Goal: Information Seeking & Learning: Learn about a topic

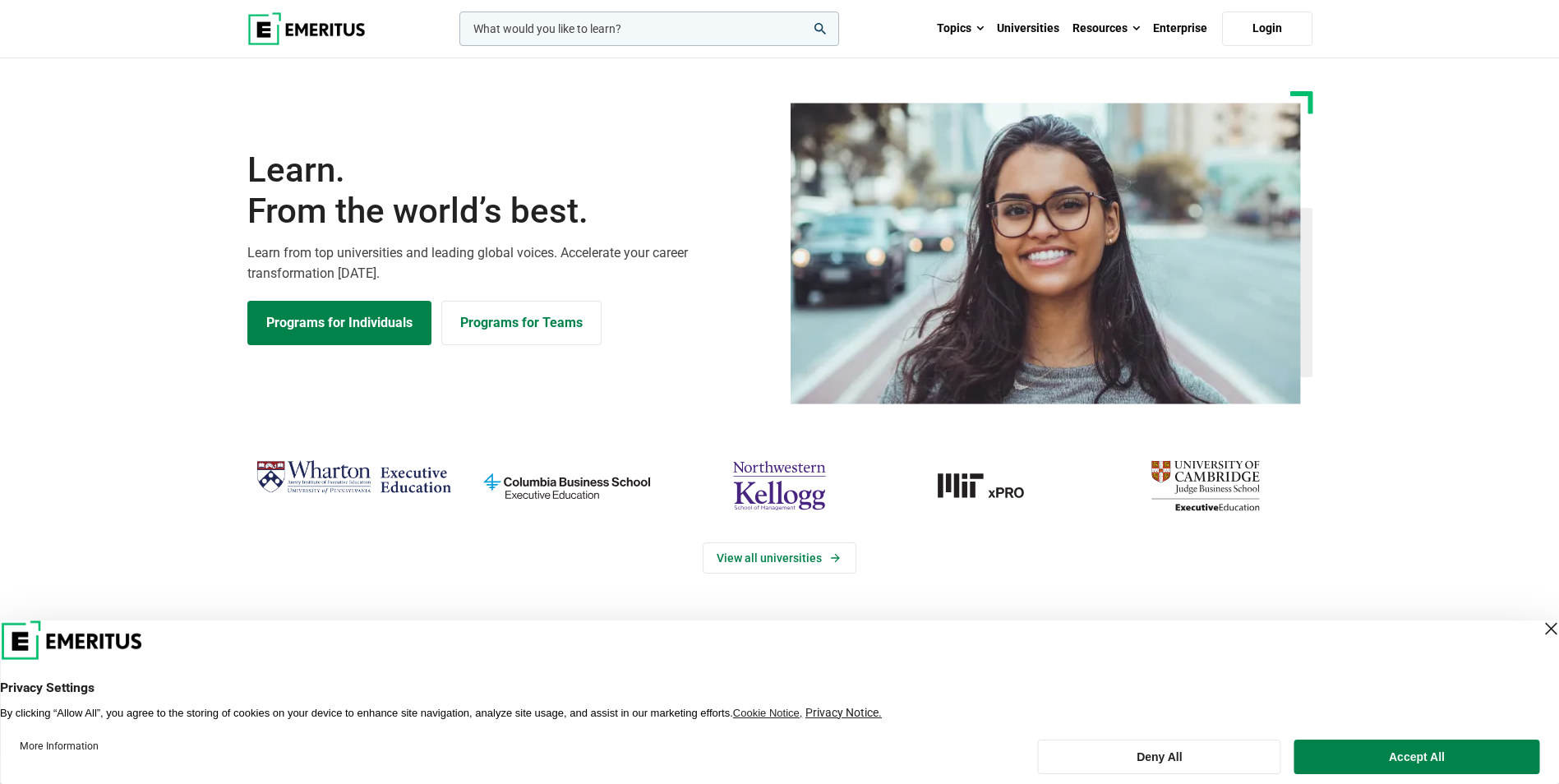
click at [632, 27] on input "woocommerce-product-search-field-0" at bounding box center [649, 28] width 380 height 34
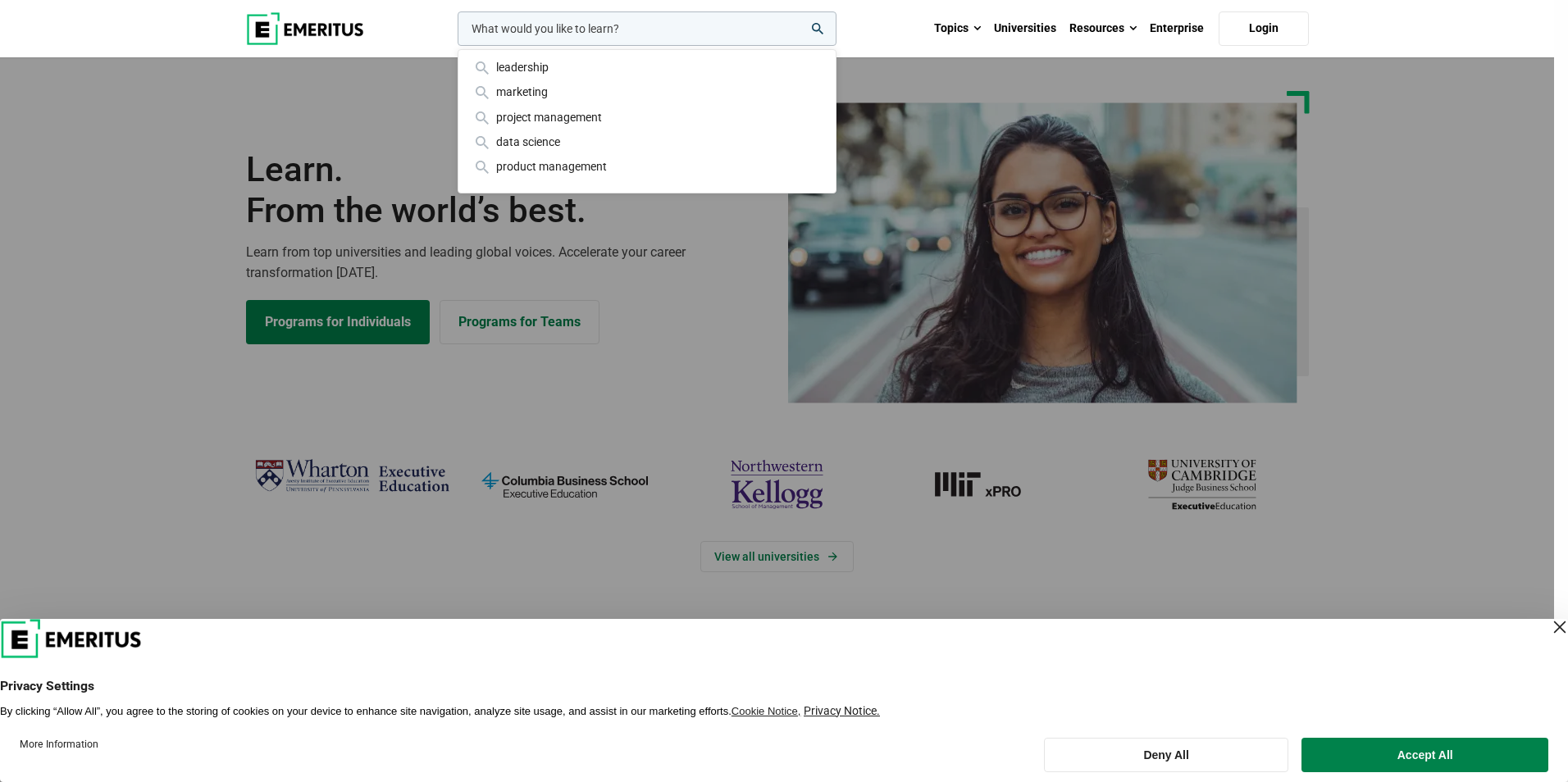
paste input "High Impact Leadership"
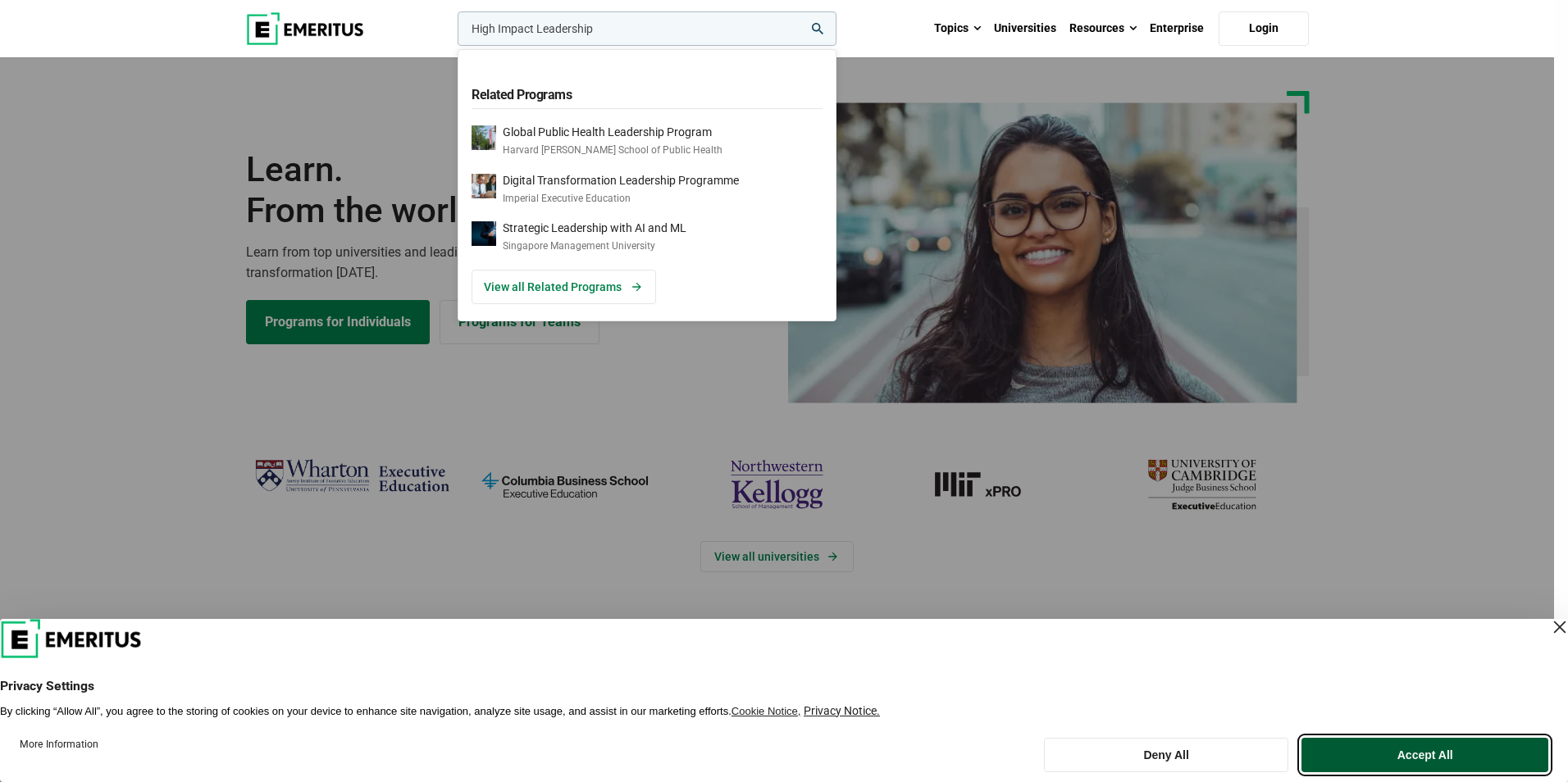
click at [1377, 747] on button "Accept All" at bounding box center [1425, 755] width 247 height 34
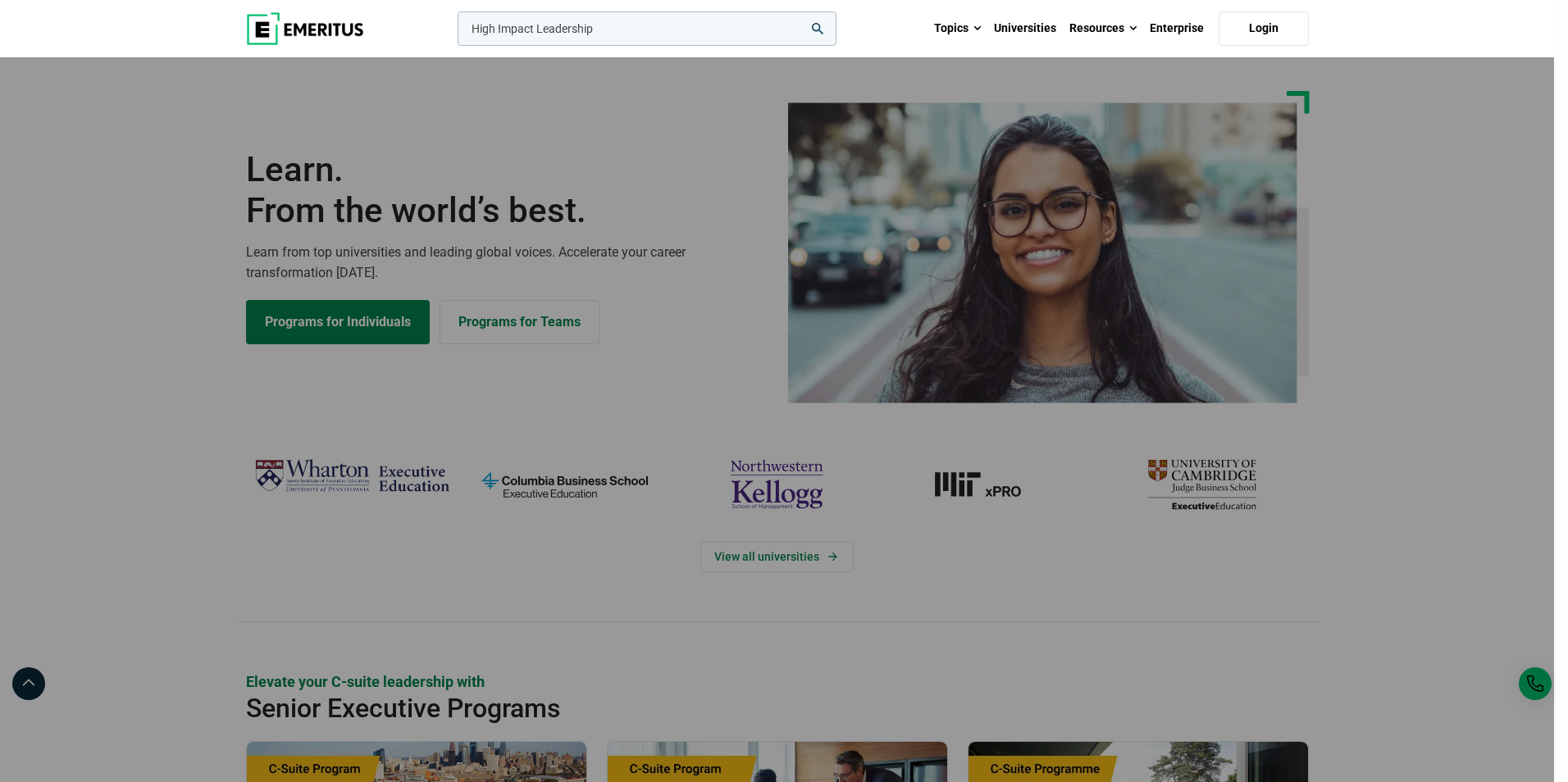
click at [600, 28] on input "High Impact Leadership" at bounding box center [647, 28] width 379 height 34
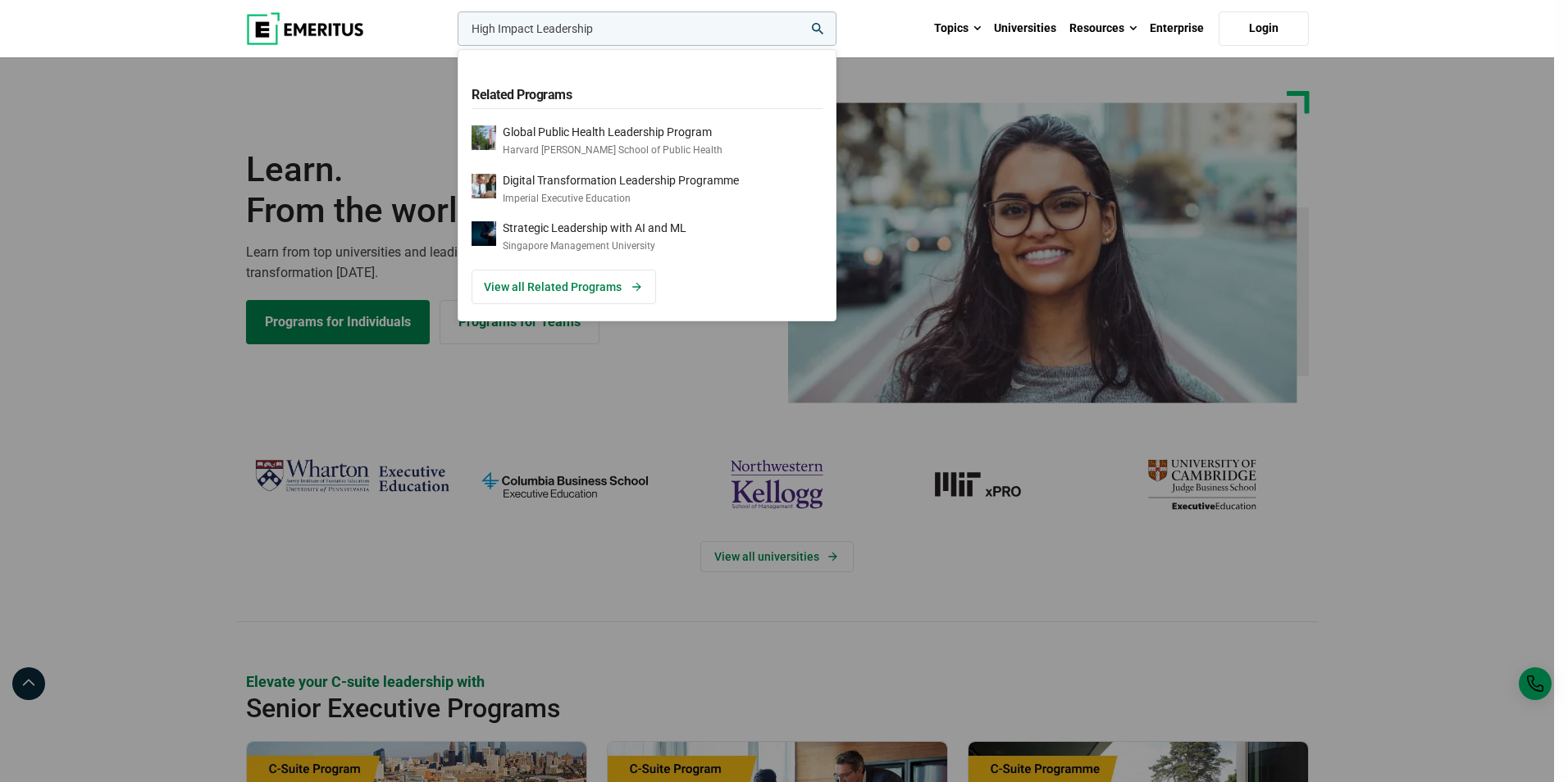
click at [454, 46] on div "High Impact Leadership Related Programs Global Public Health Leadership Program…" at bounding box center [645, 28] width 382 height 34
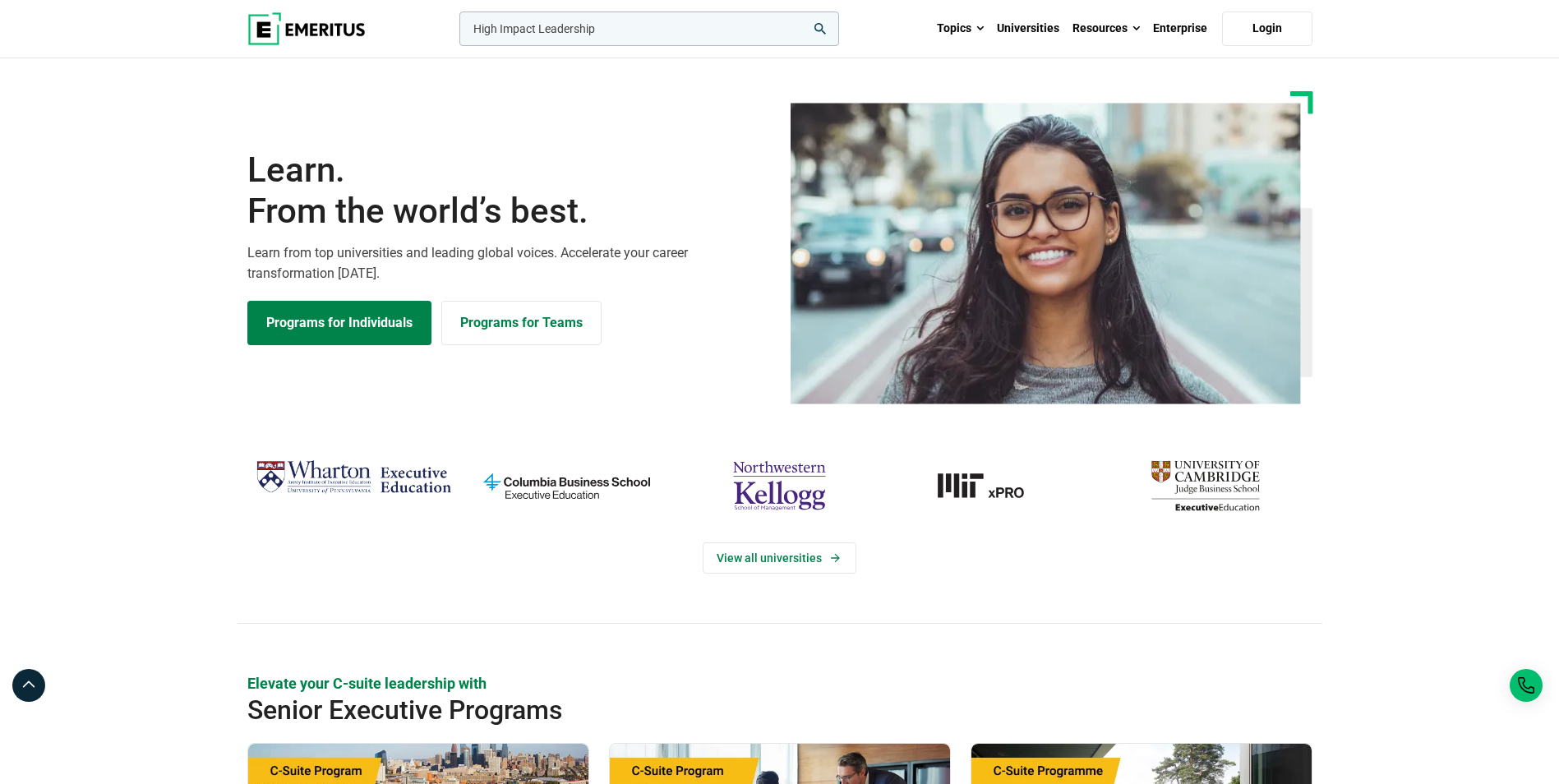
click at [666, 29] on input "High Impact Leadership" at bounding box center [649, 28] width 380 height 34
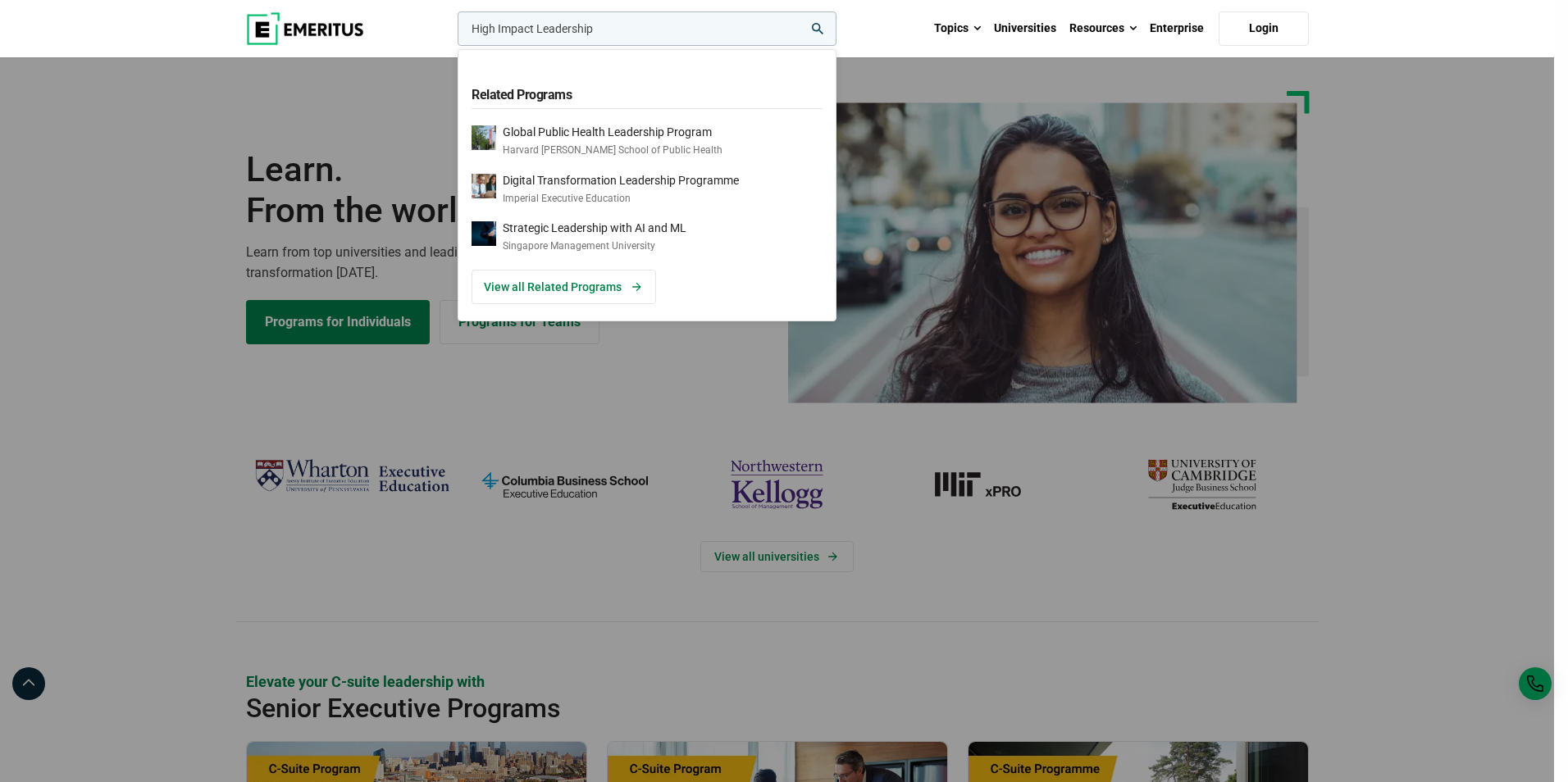
click at [454, 32] on button "search" at bounding box center [454, 32] width 0 height 0
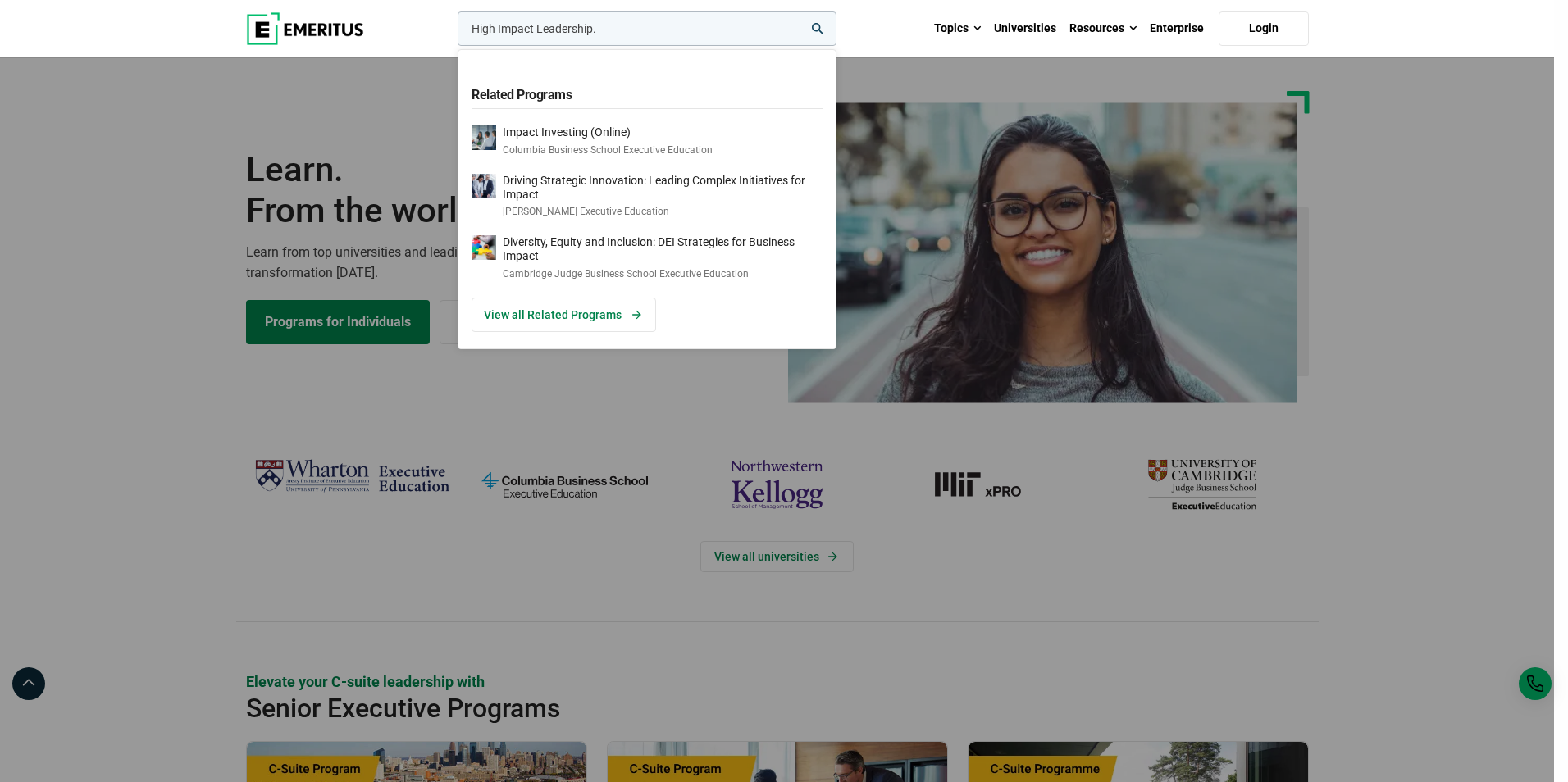
type input "High Impact Leadership"
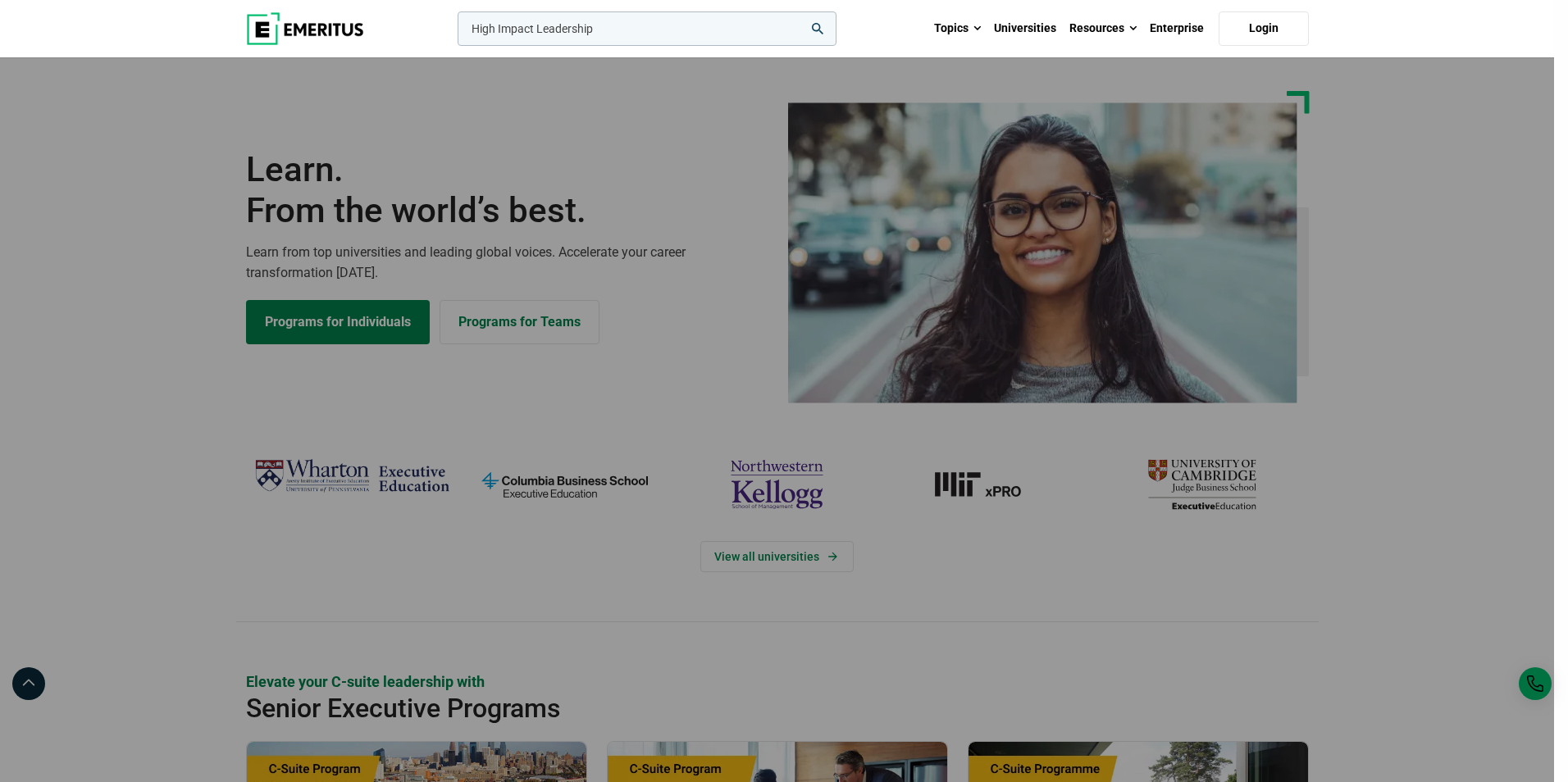
click at [454, 32] on button "search" at bounding box center [454, 32] width 0 height 0
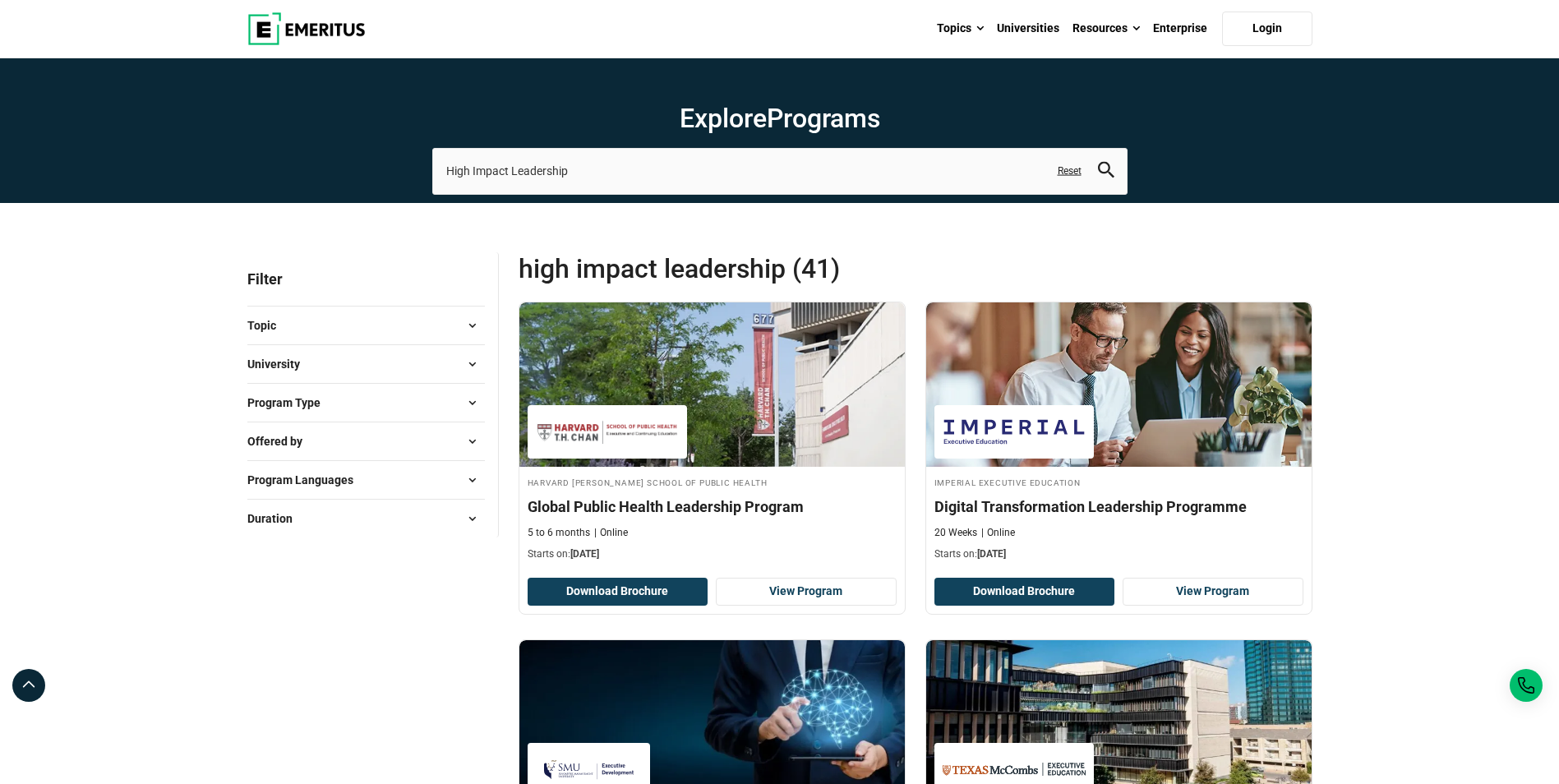
scroll to position [82, 0]
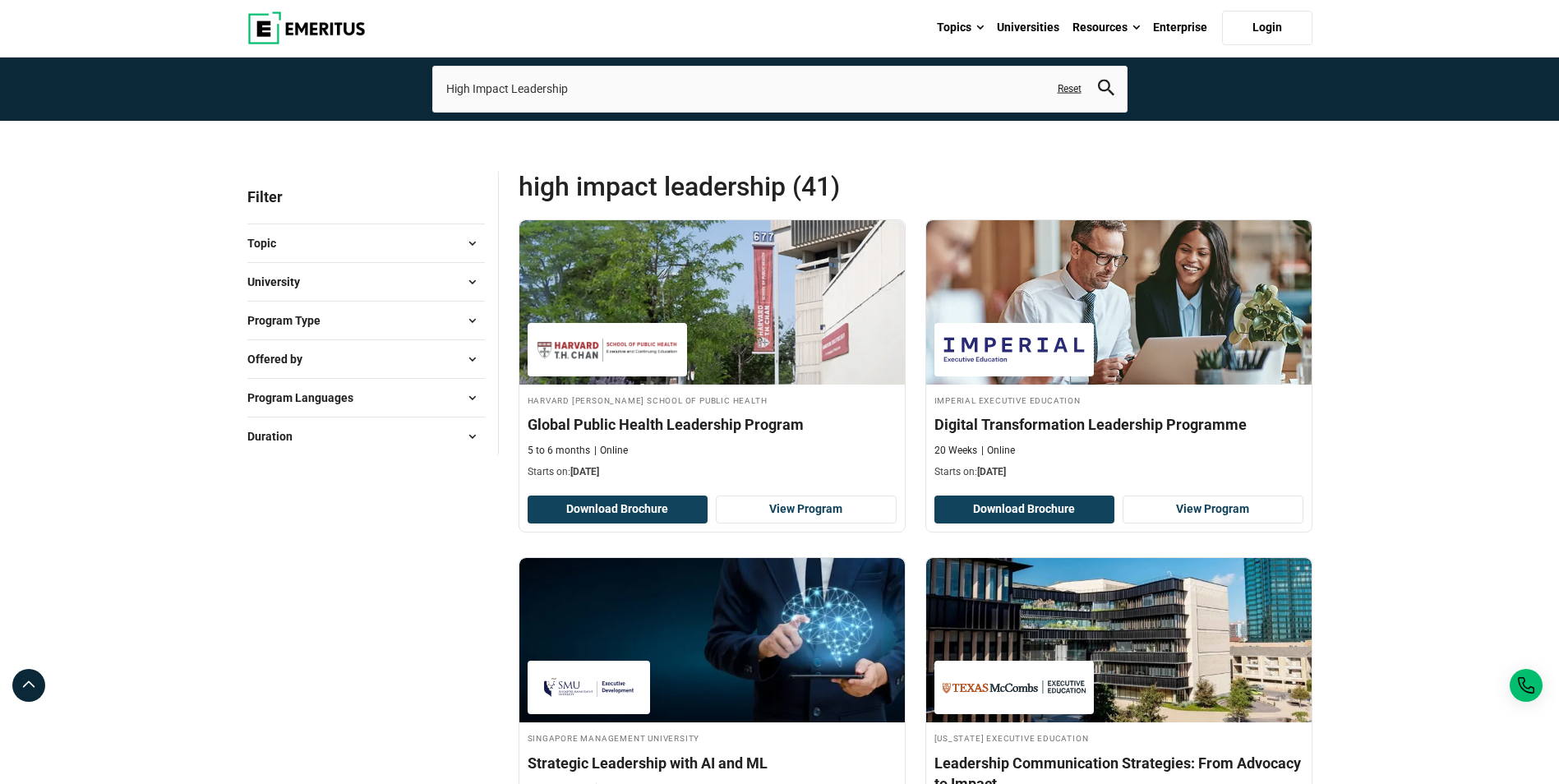
click at [468, 279] on span at bounding box center [473, 282] width 25 height 25
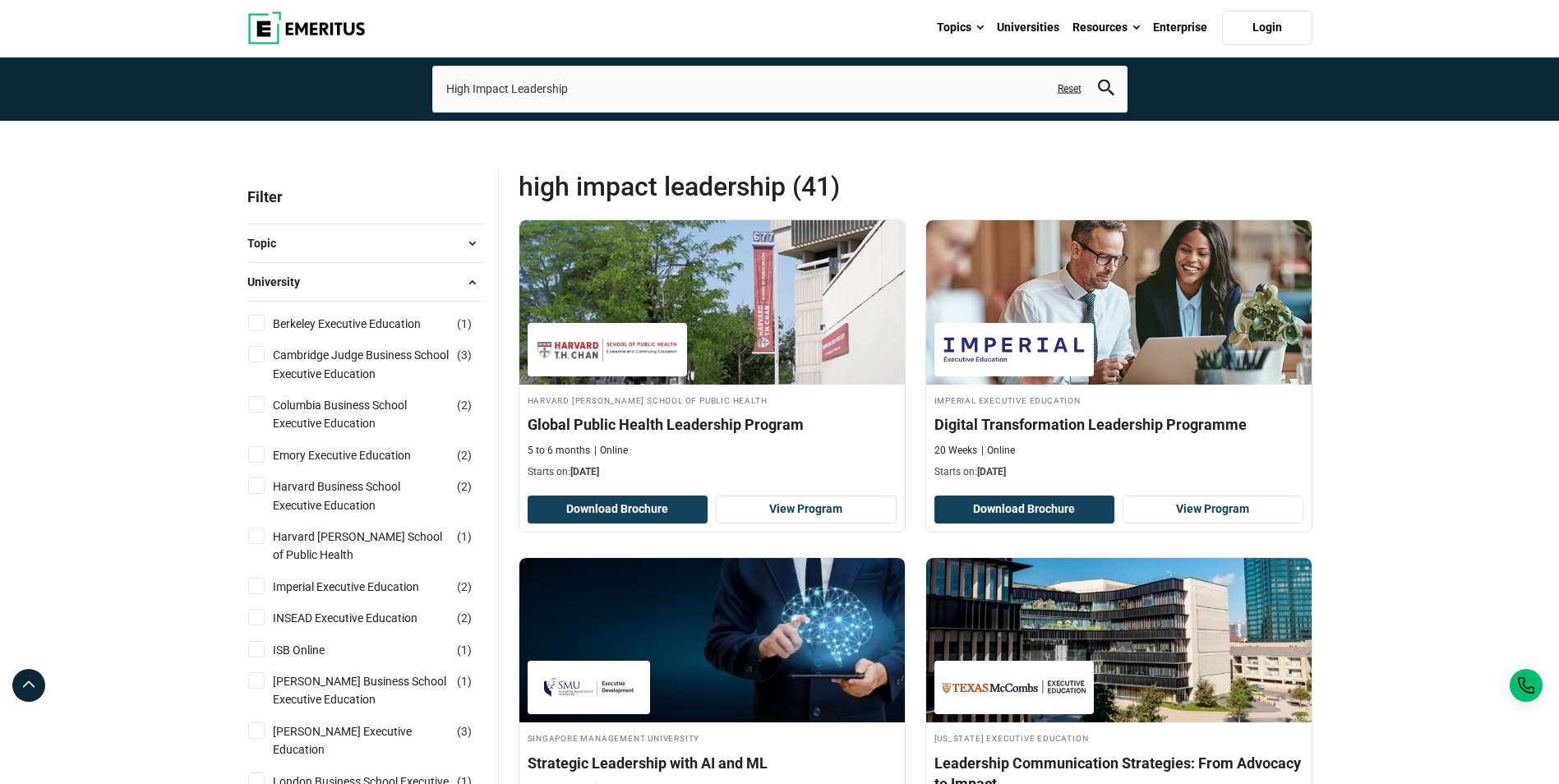
click at [255, 402] on input "Columbia Business School Executive Education ( 2 )" at bounding box center [256, 404] width 17 height 17
checkbox input "true"
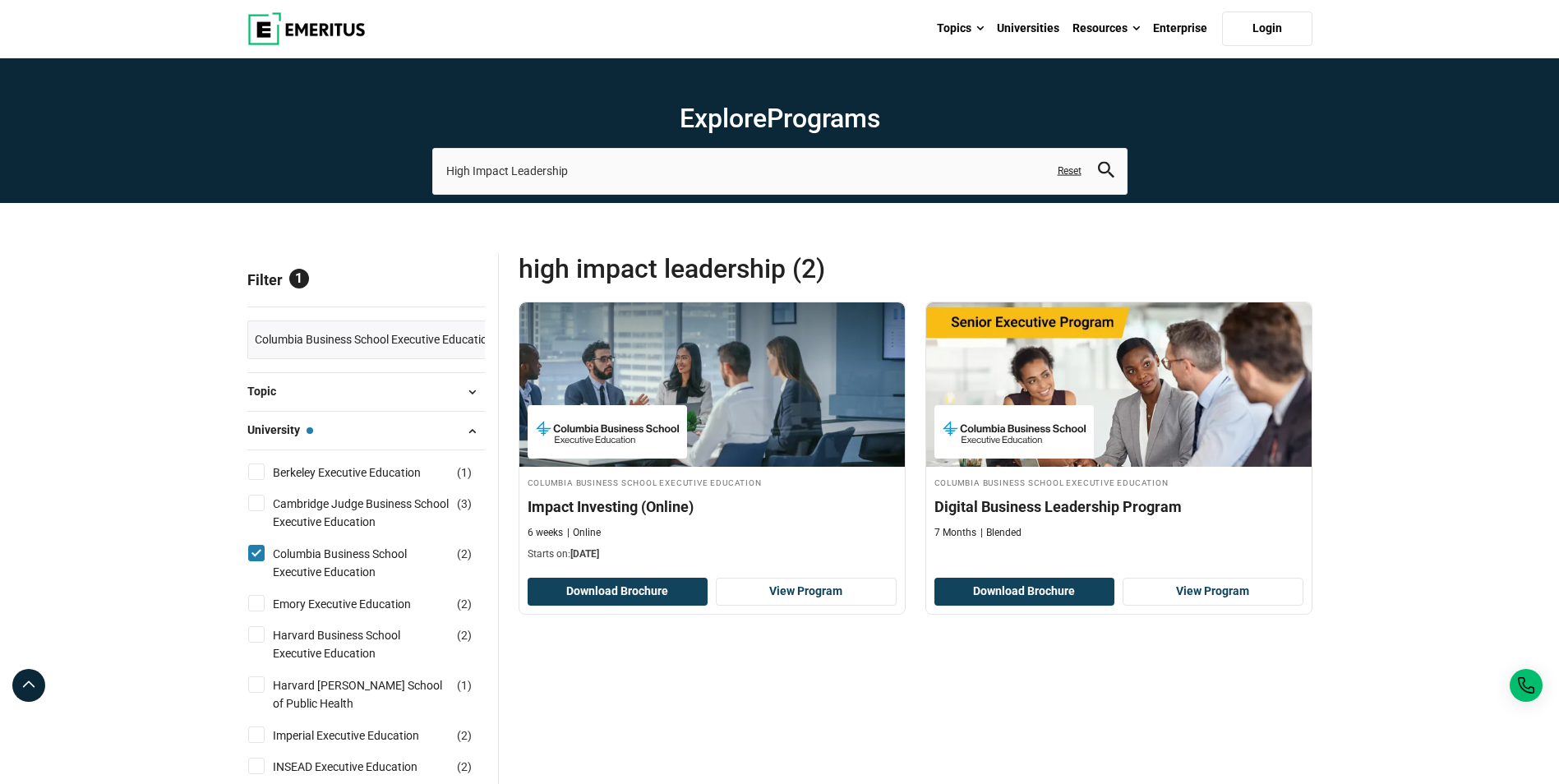
click at [258, 553] on input "Columbia Business School Executive Education ( 2 )" at bounding box center [256, 554] width 17 height 17
checkbox input "false"
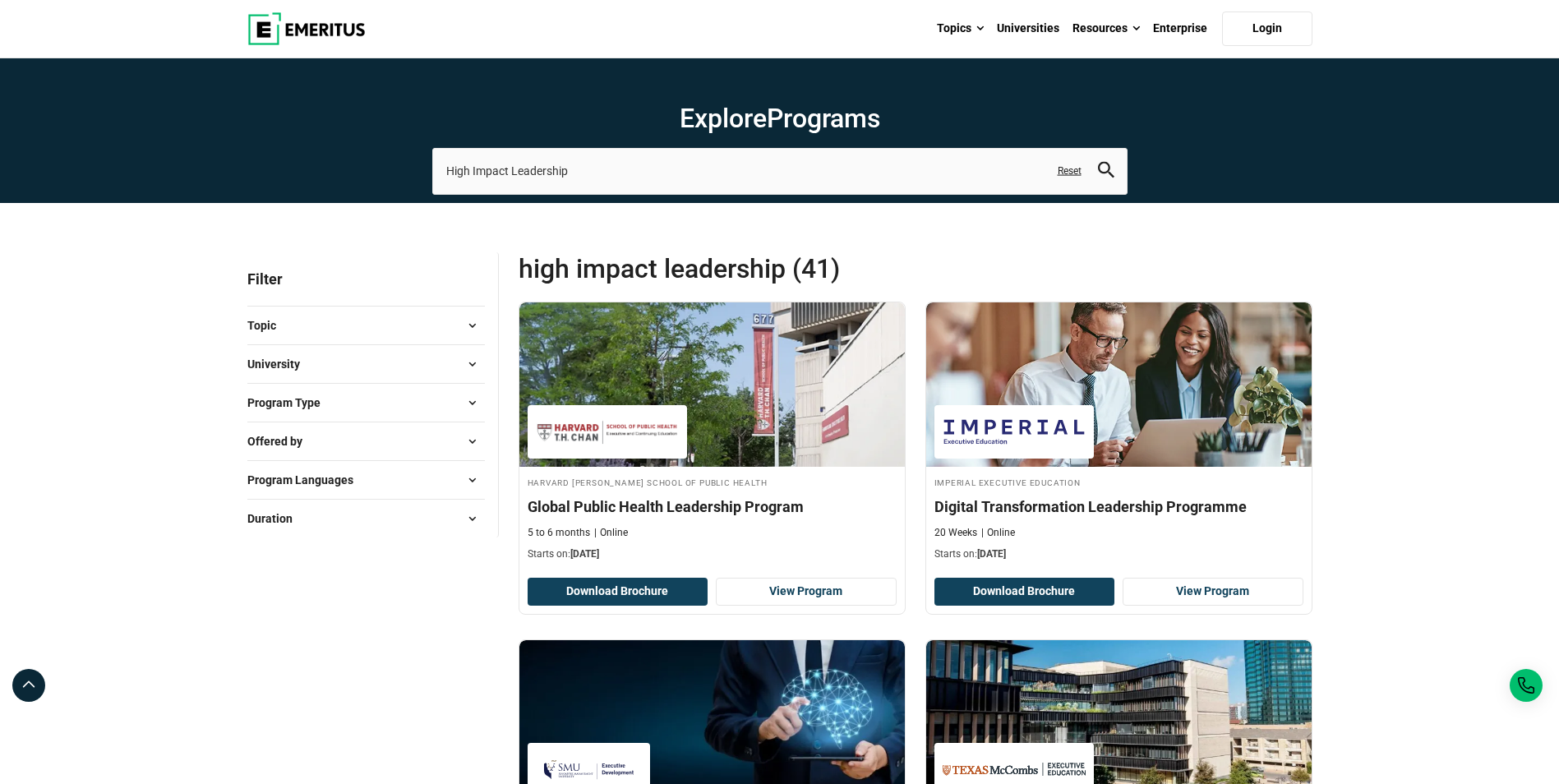
click at [473, 325] on span at bounding box center [473, 326] width 25 height 25
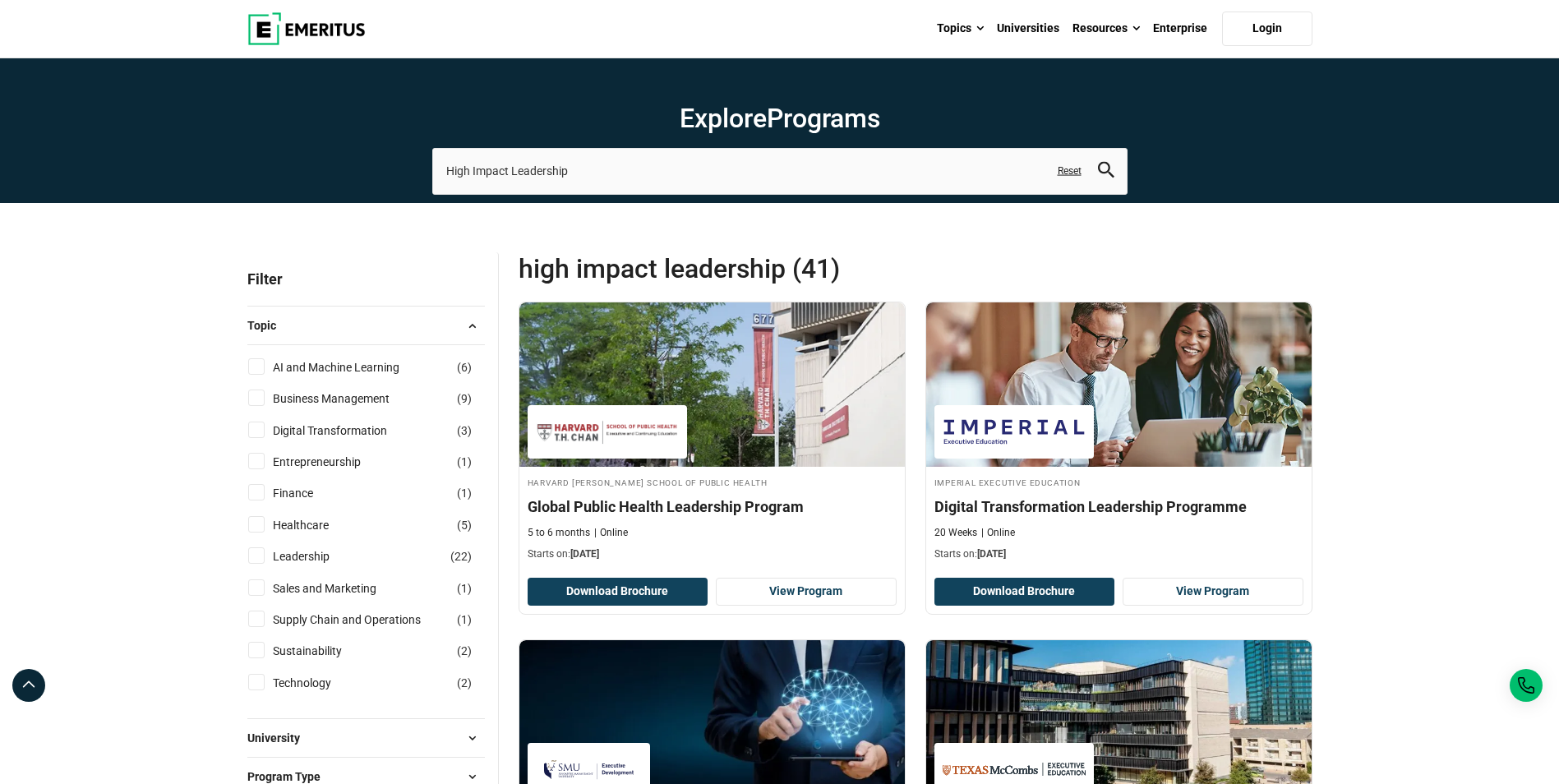
click at [252, 554] on input "Leadership ( 22 )" at bounding box center [256, 555] width 17 height 17
checkbox input "true"
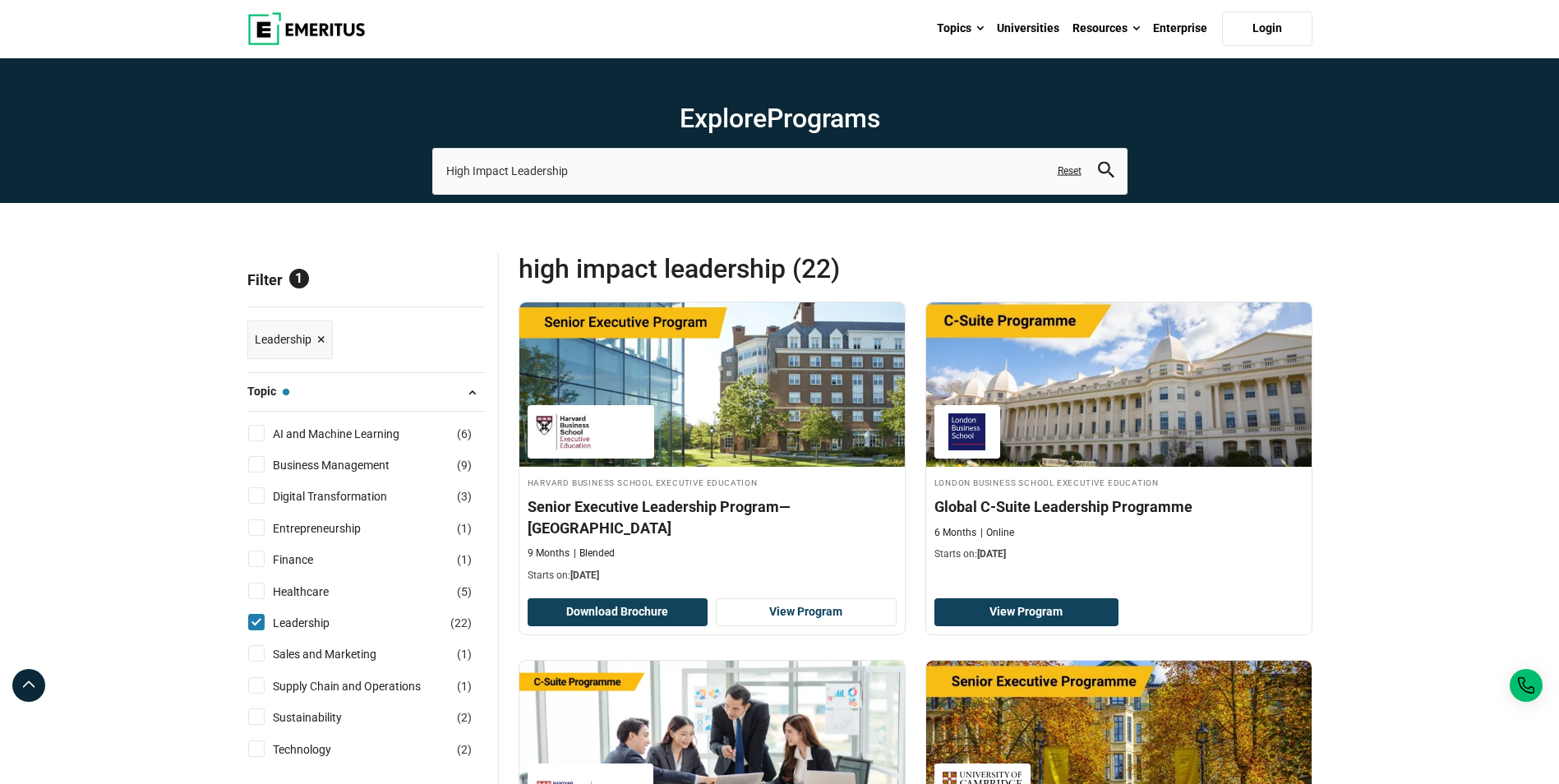
click at [473, 387] on span at bounding box center [473, 392] width 25 height 25
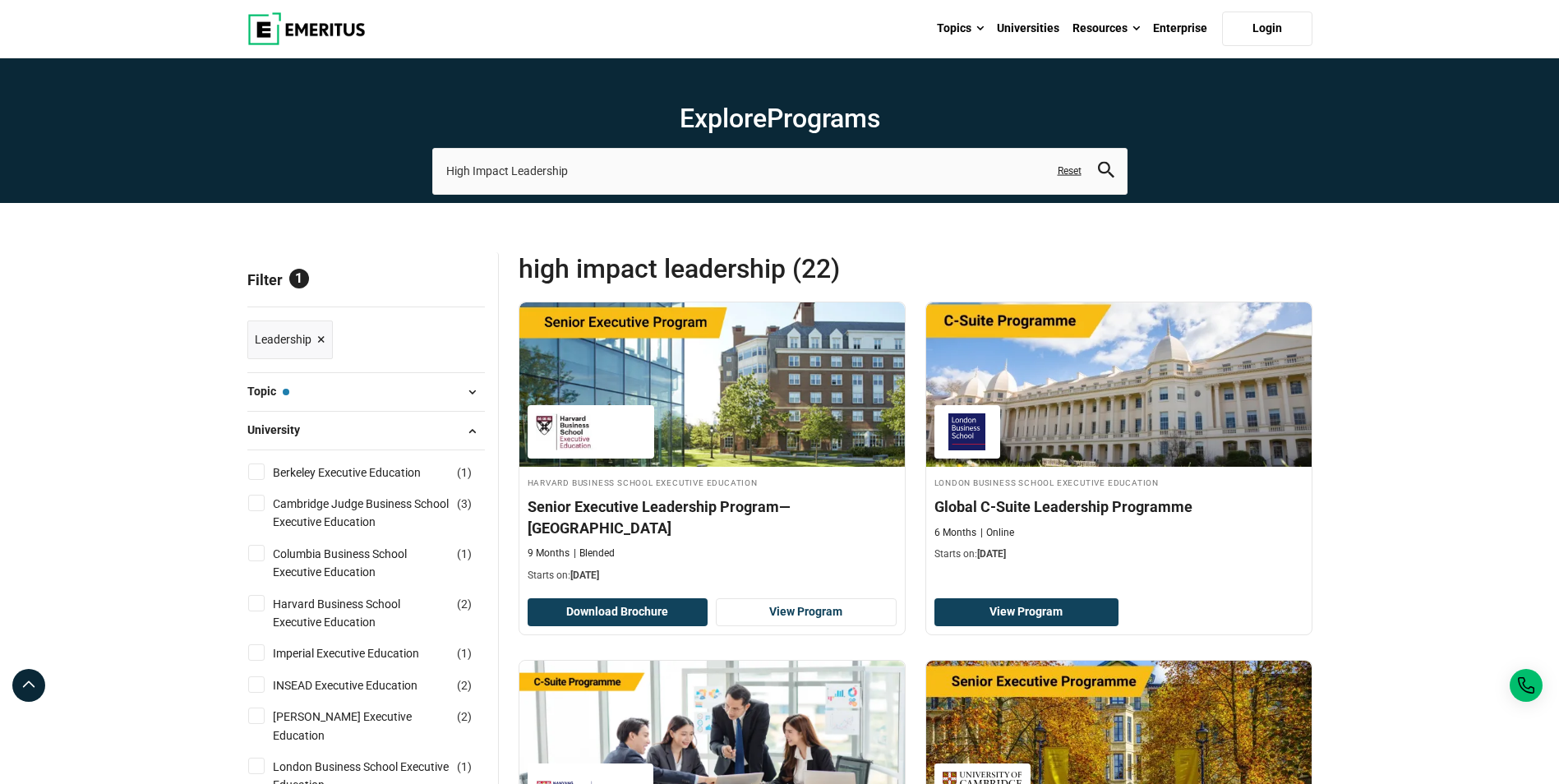
click at [469, 429] on span at bounding box center [473, 431] width 25 height 25
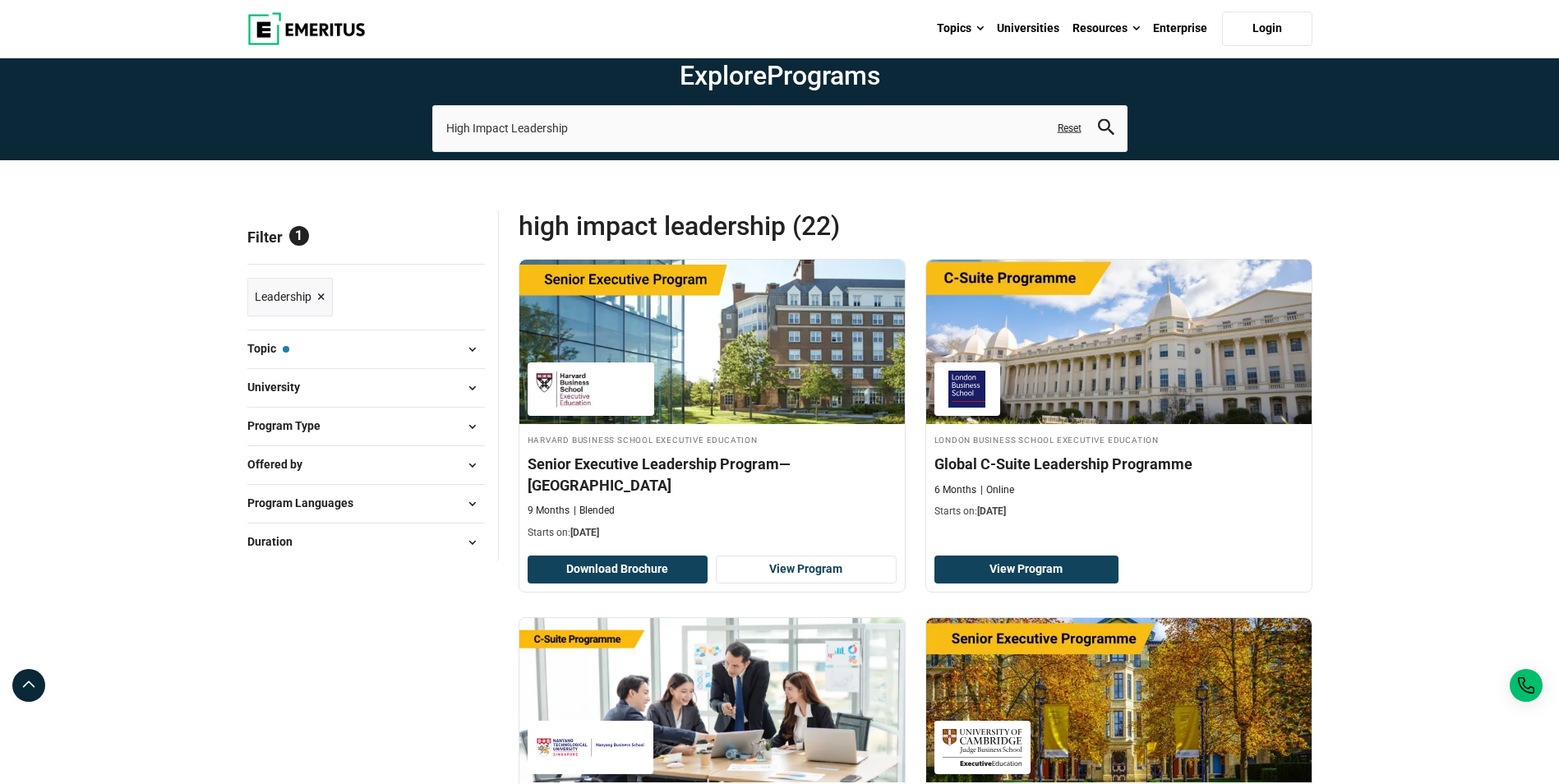
scroll to position [82, 0]
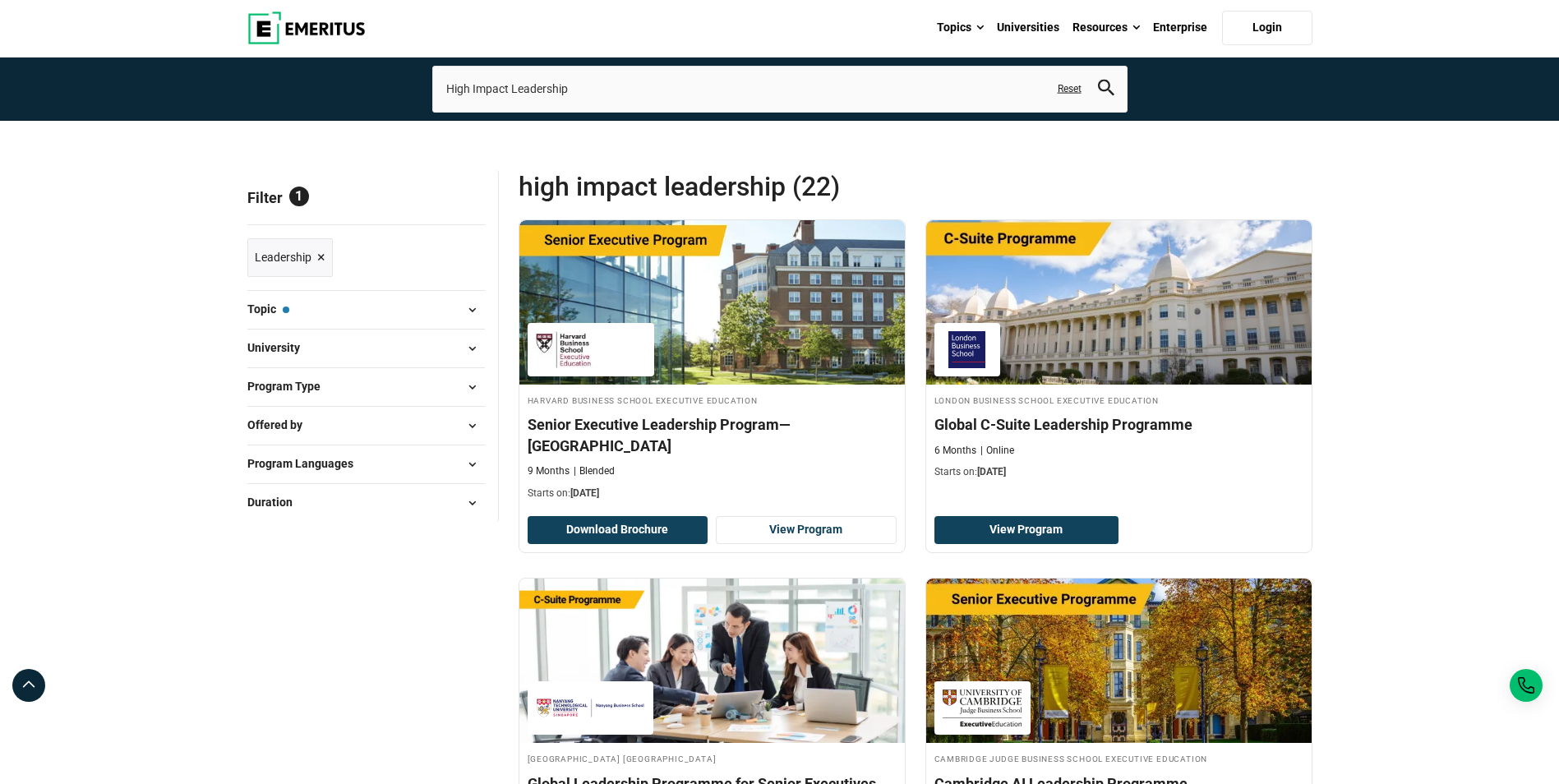
click at [473, 385] on span at bounding box center [473, 387] width 25 height 25
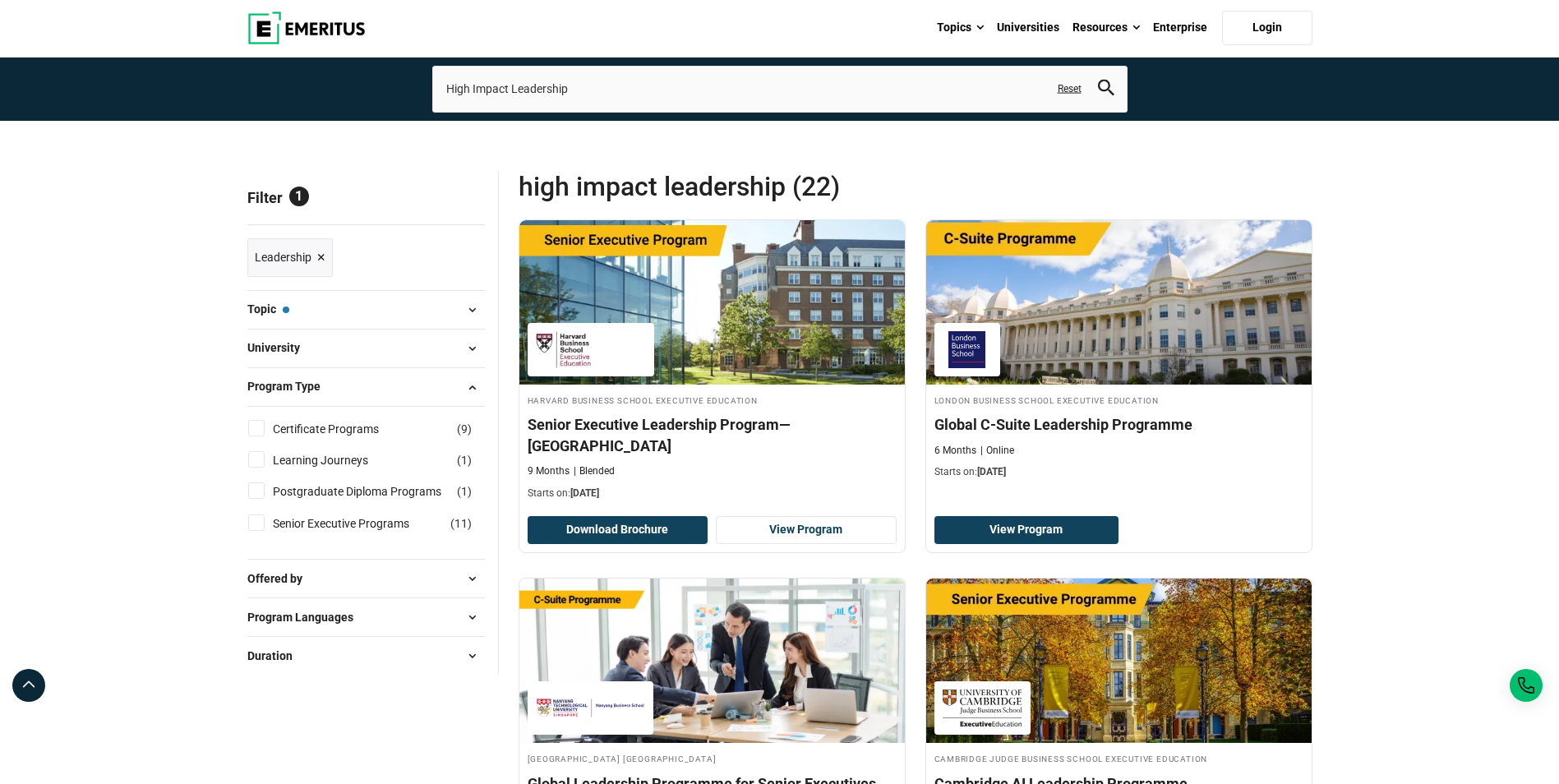
click at [252, 422] on input "Certificate Programs ( 9 )" at bounding box center [256, 428] width 17 height 17
checkbox input "true"
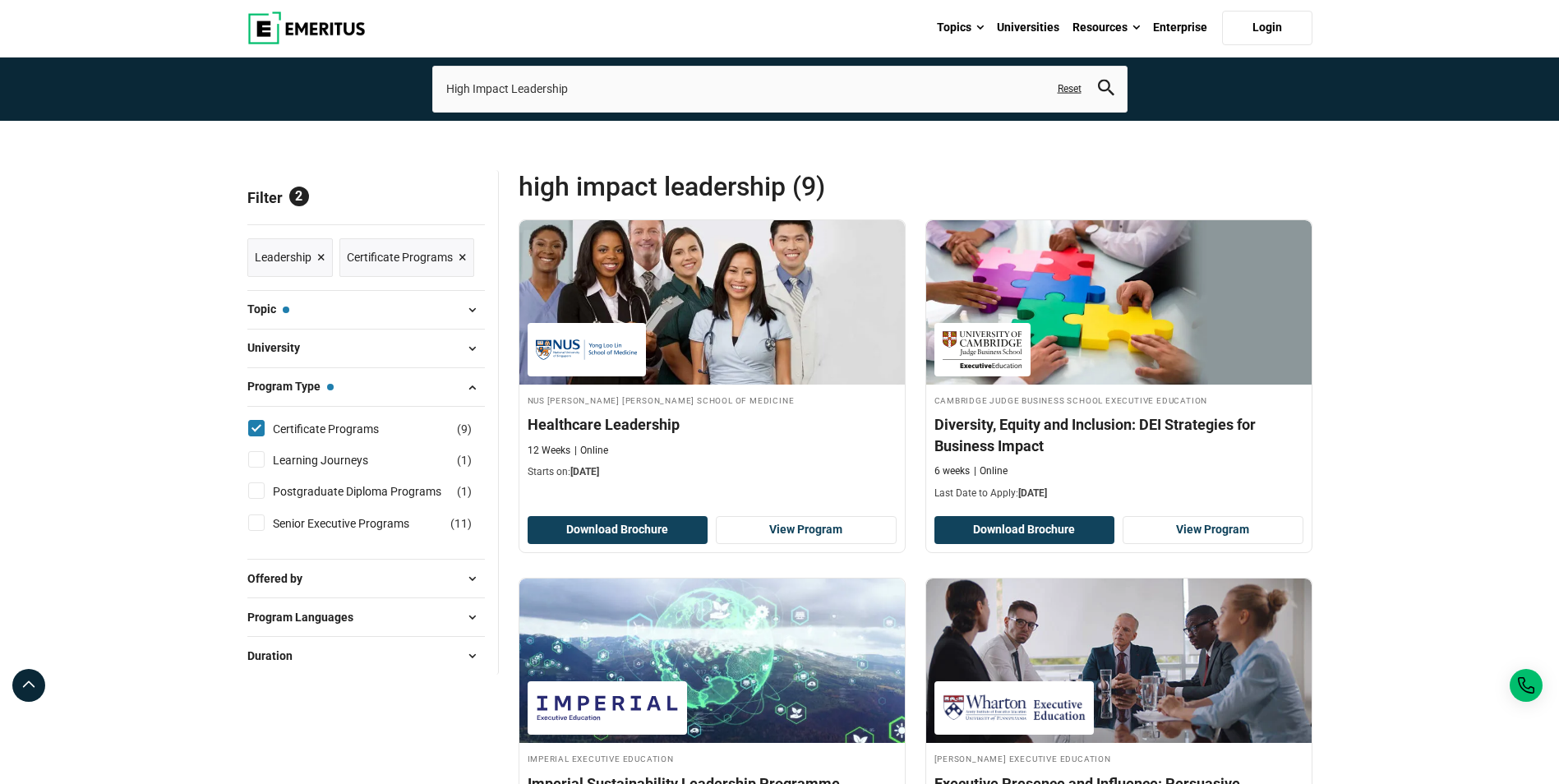
scroll to position [164, 0]
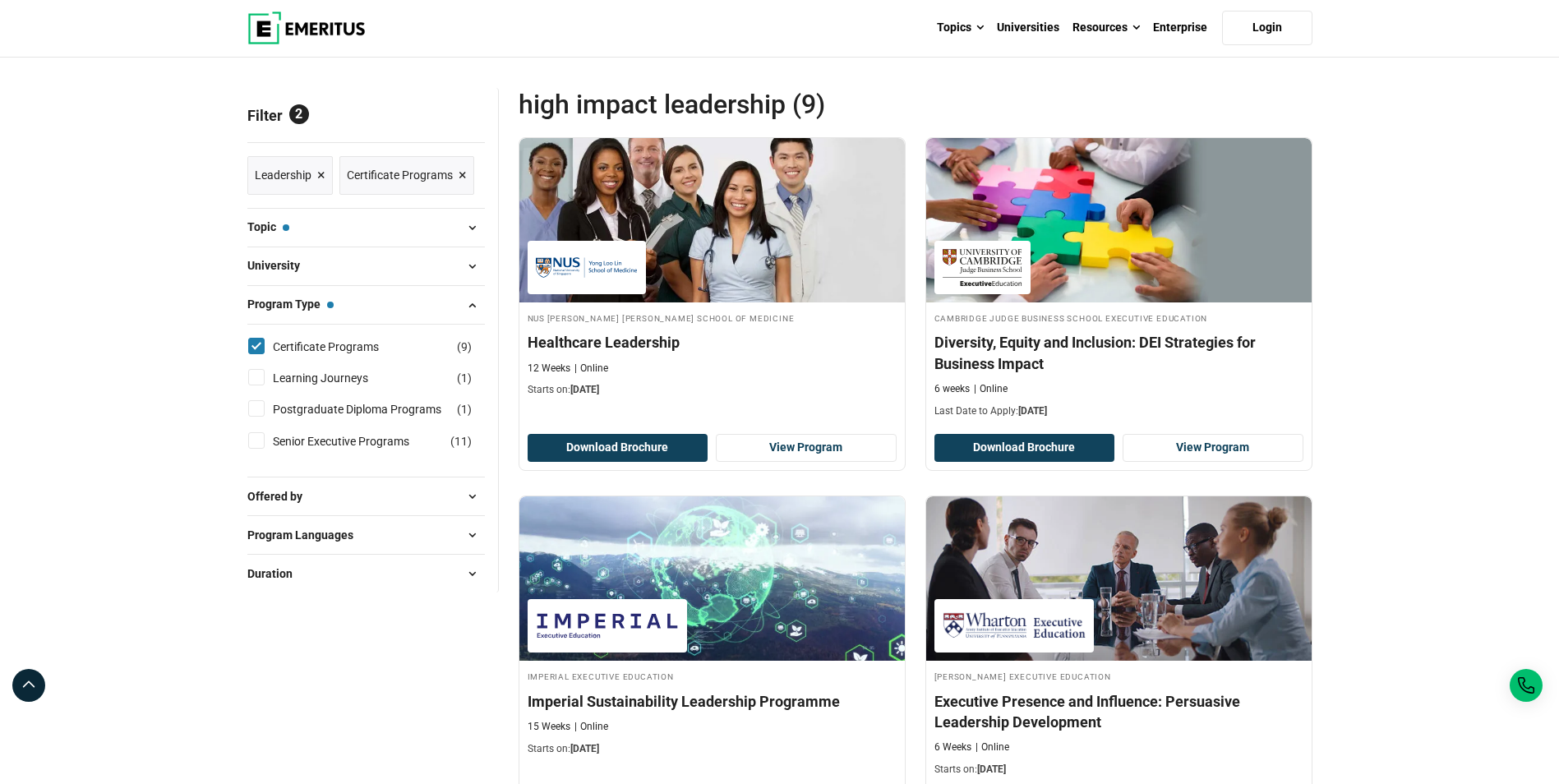
click at [473, 305] on span at bounding box center [473, 305] width 25 height 25
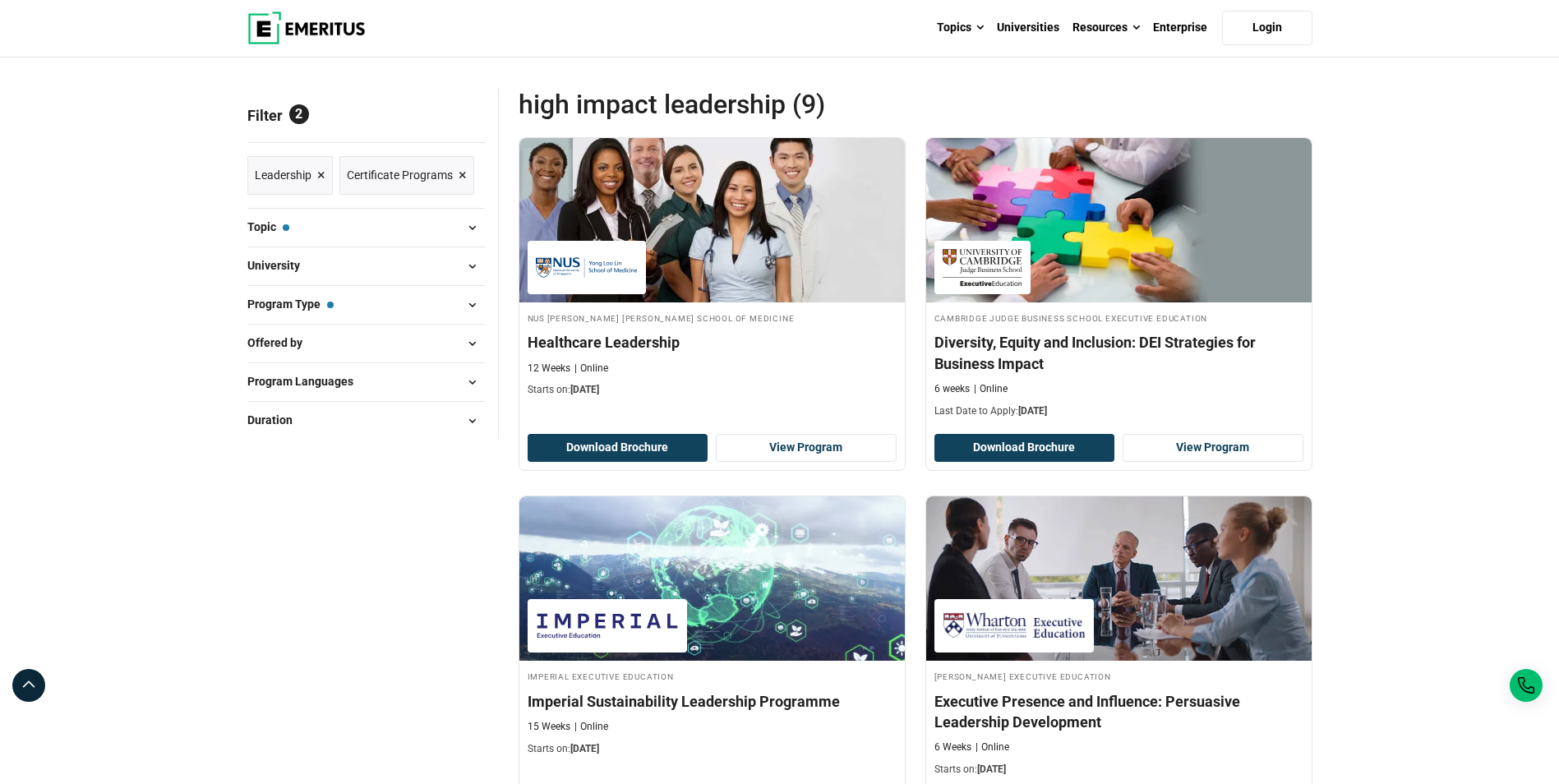
click at [470, 343] on span at bounding box center [473, 344] width 25 height 25
click at [473, 382] on span at bounding box center [473, 382] width 25 height 25
click at [467, 420] on span at bounding box center [473, 421] width 25 height 25
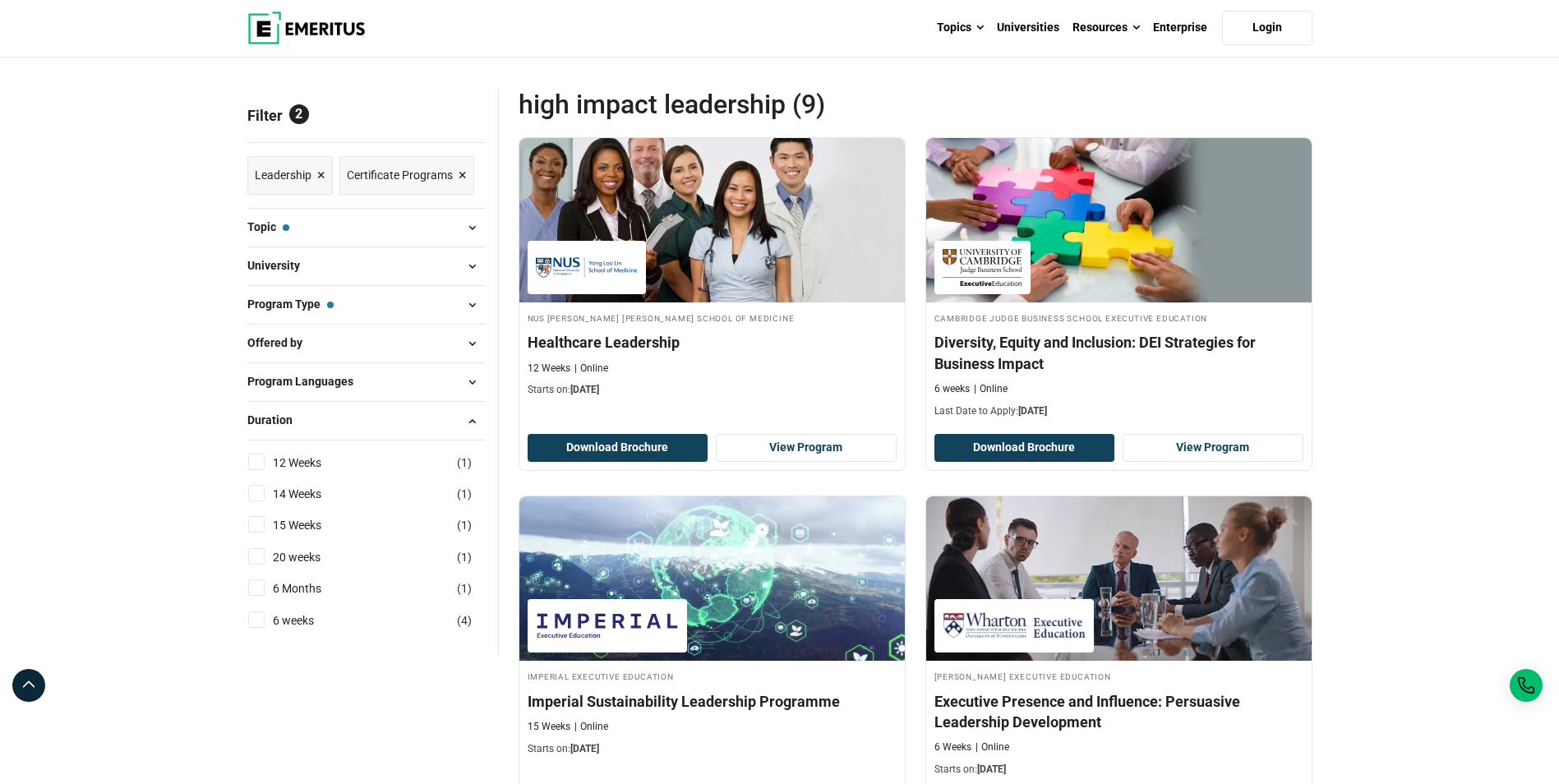
click at [467, 420] on span at bounding box center [473, 421] width 25 height 25
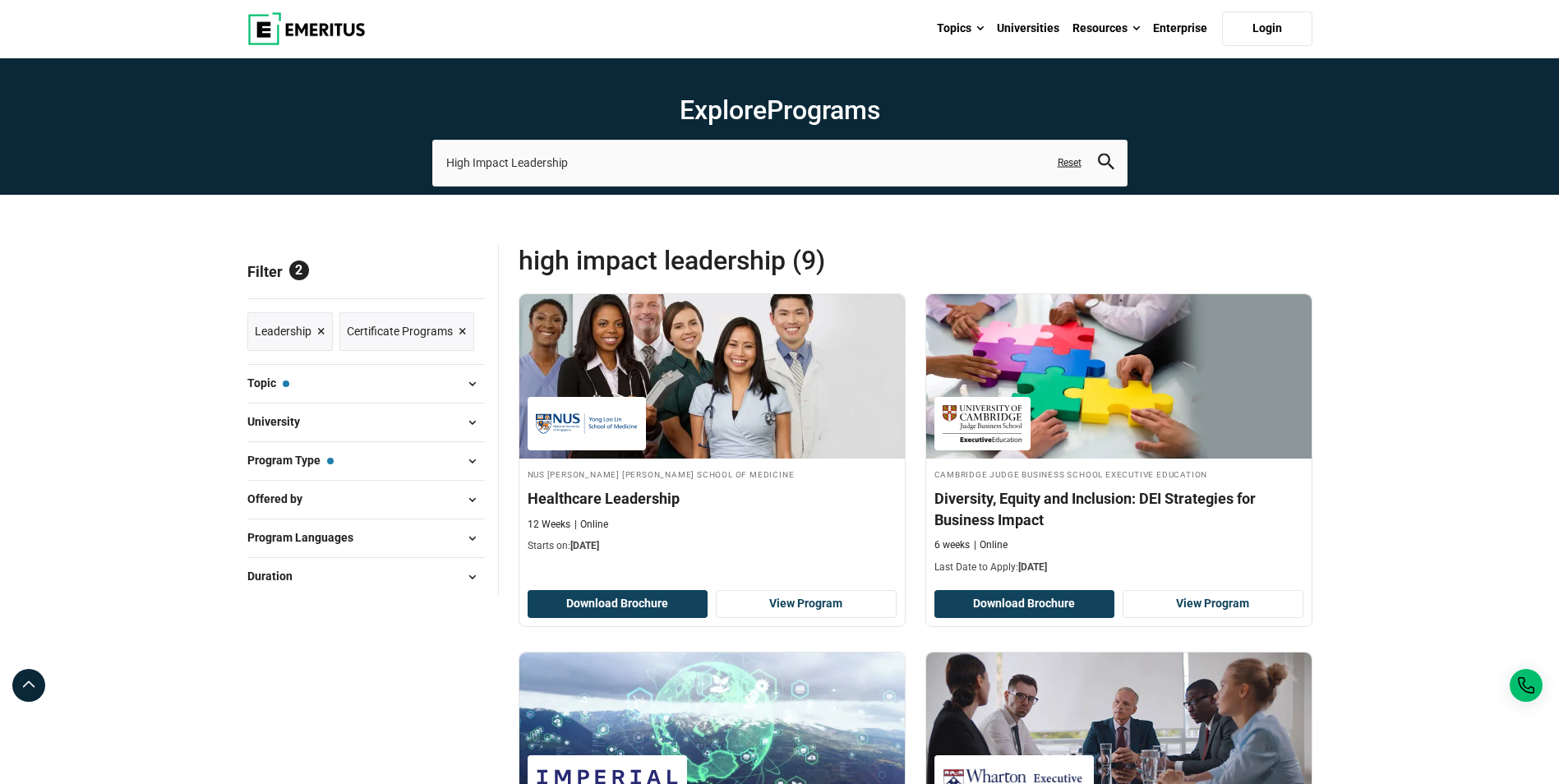
scroll to position [0, 0]
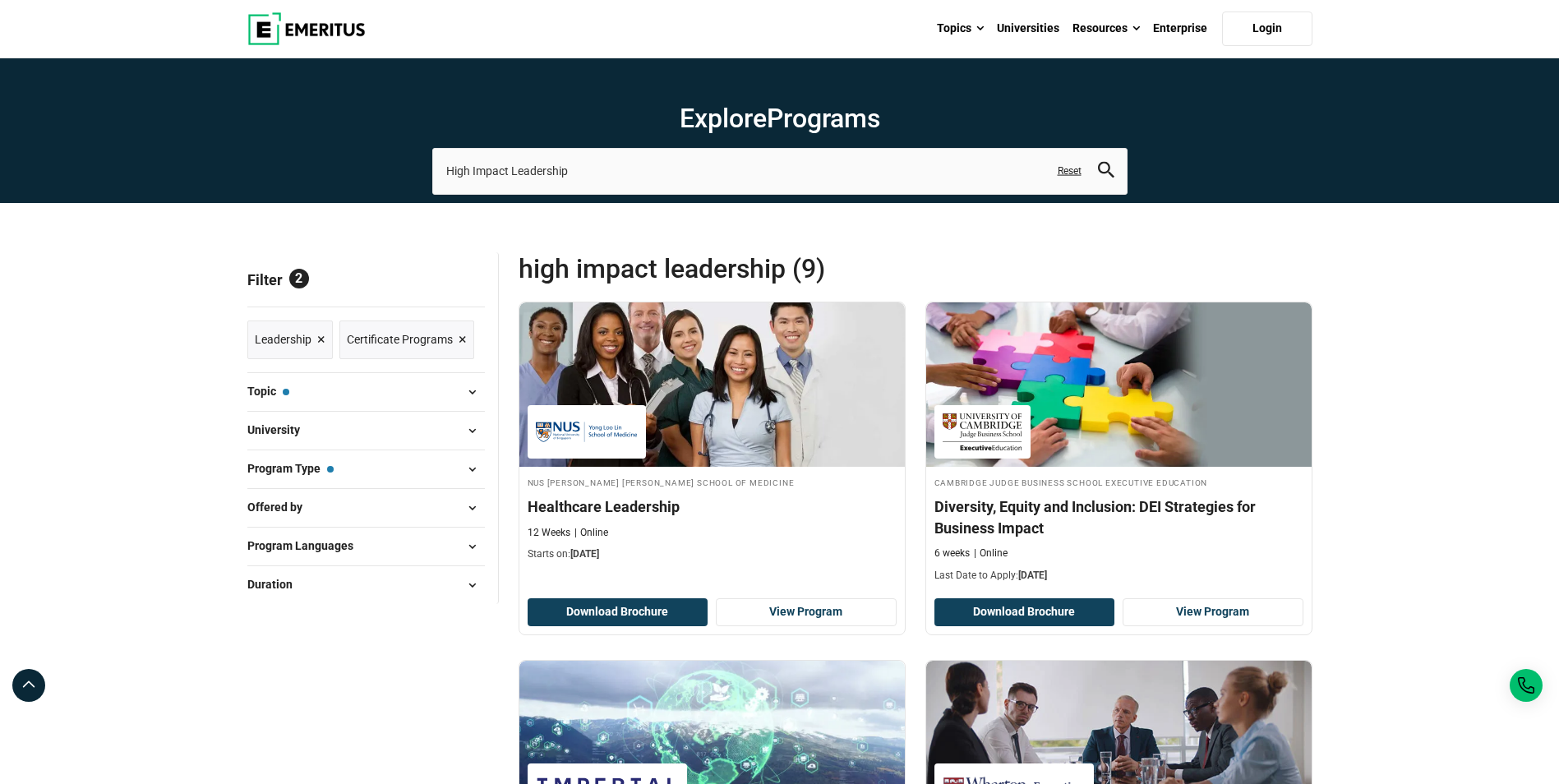
click at [473, 467] on span at bounding box center [473, 469] width 25 height 25
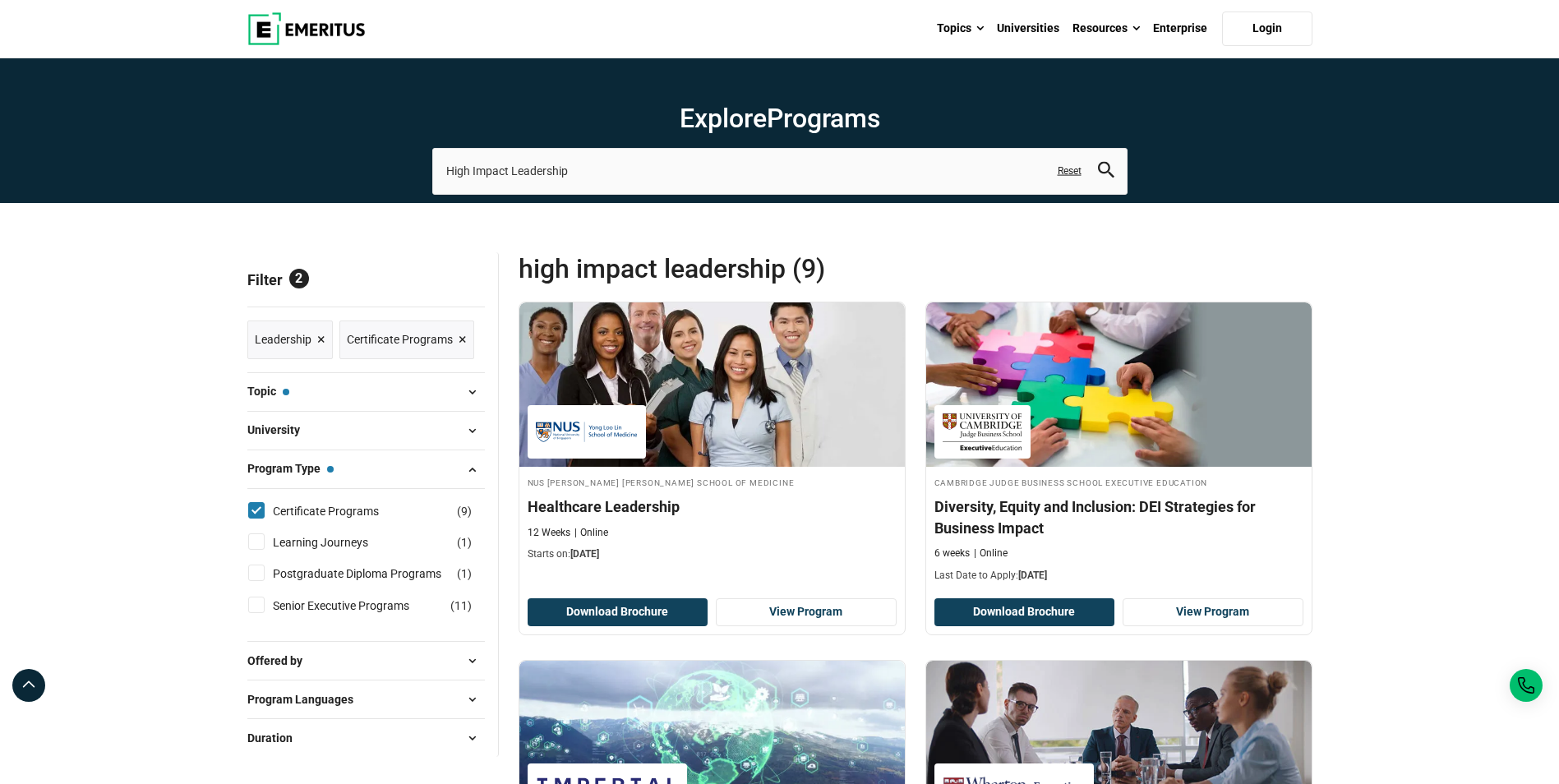
click at [251, 502] on input "Certificate Programs ( 9 )" at bounding box center [256, 510] width 17 height 17
checkbox input "false"
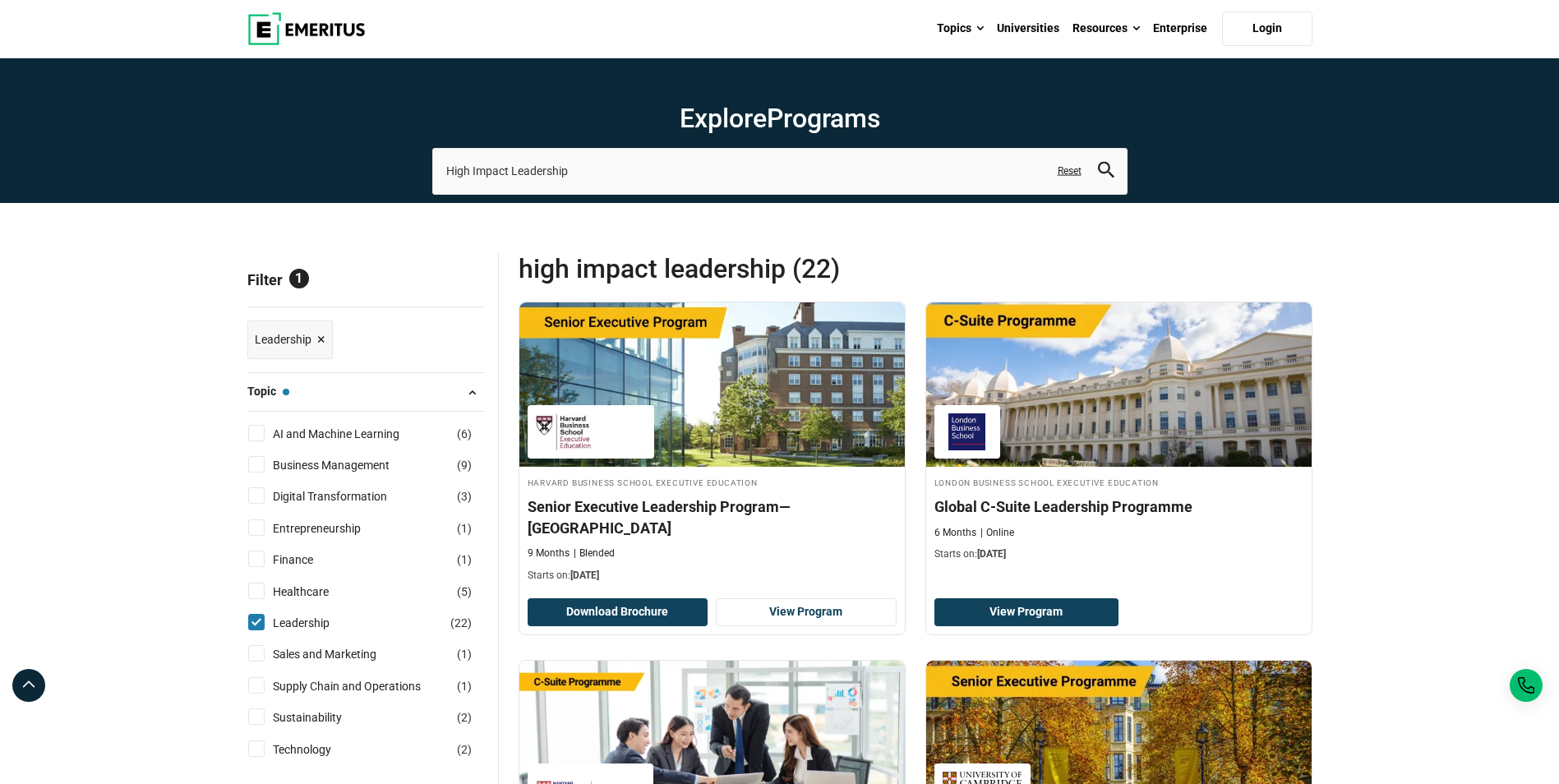
click at [468, 391] on span at bounding box center [473, 392] width 25 height 25
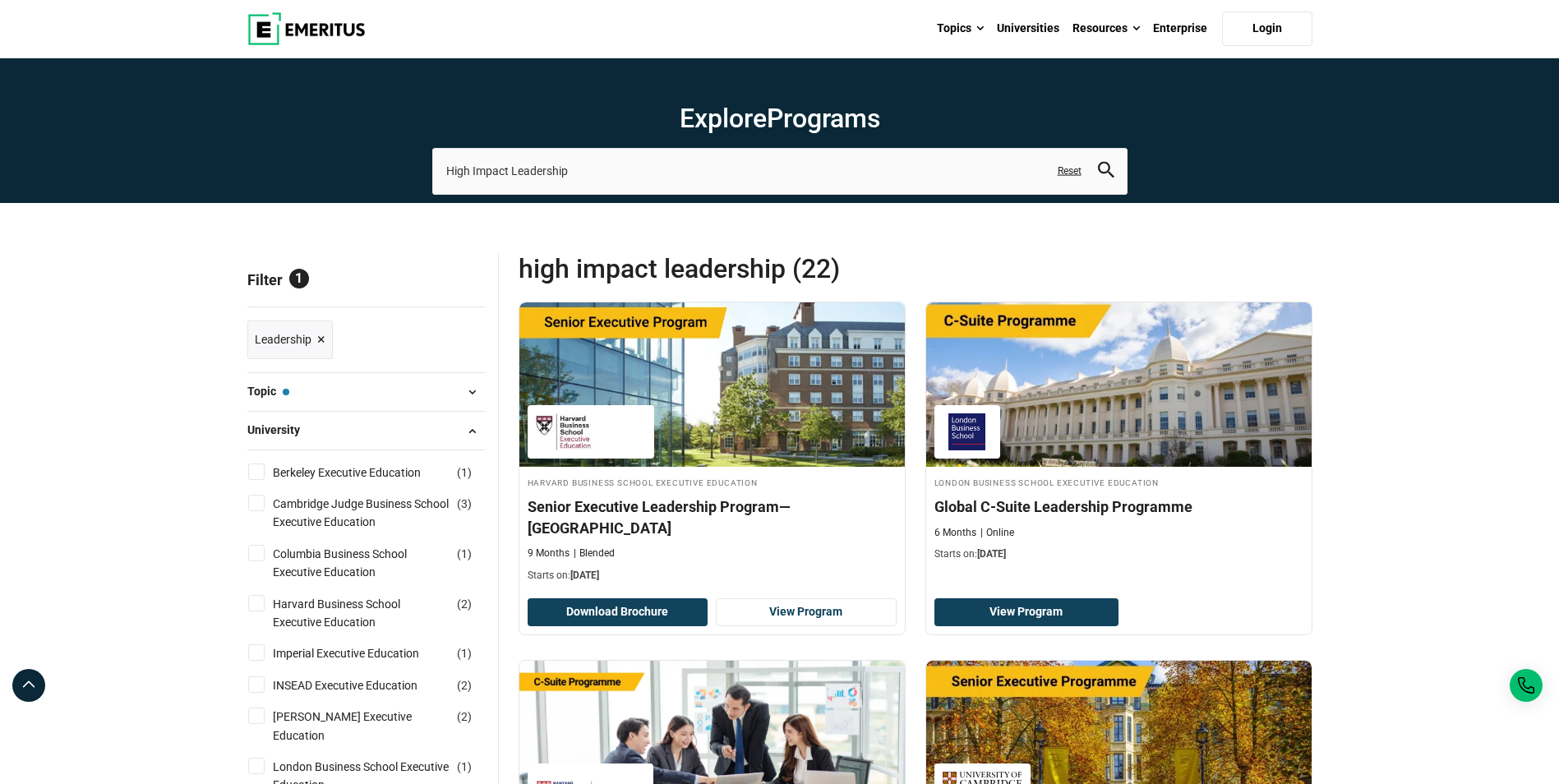
click at [471, 427] on span at bounding box center [473, 431] width 25 height 25
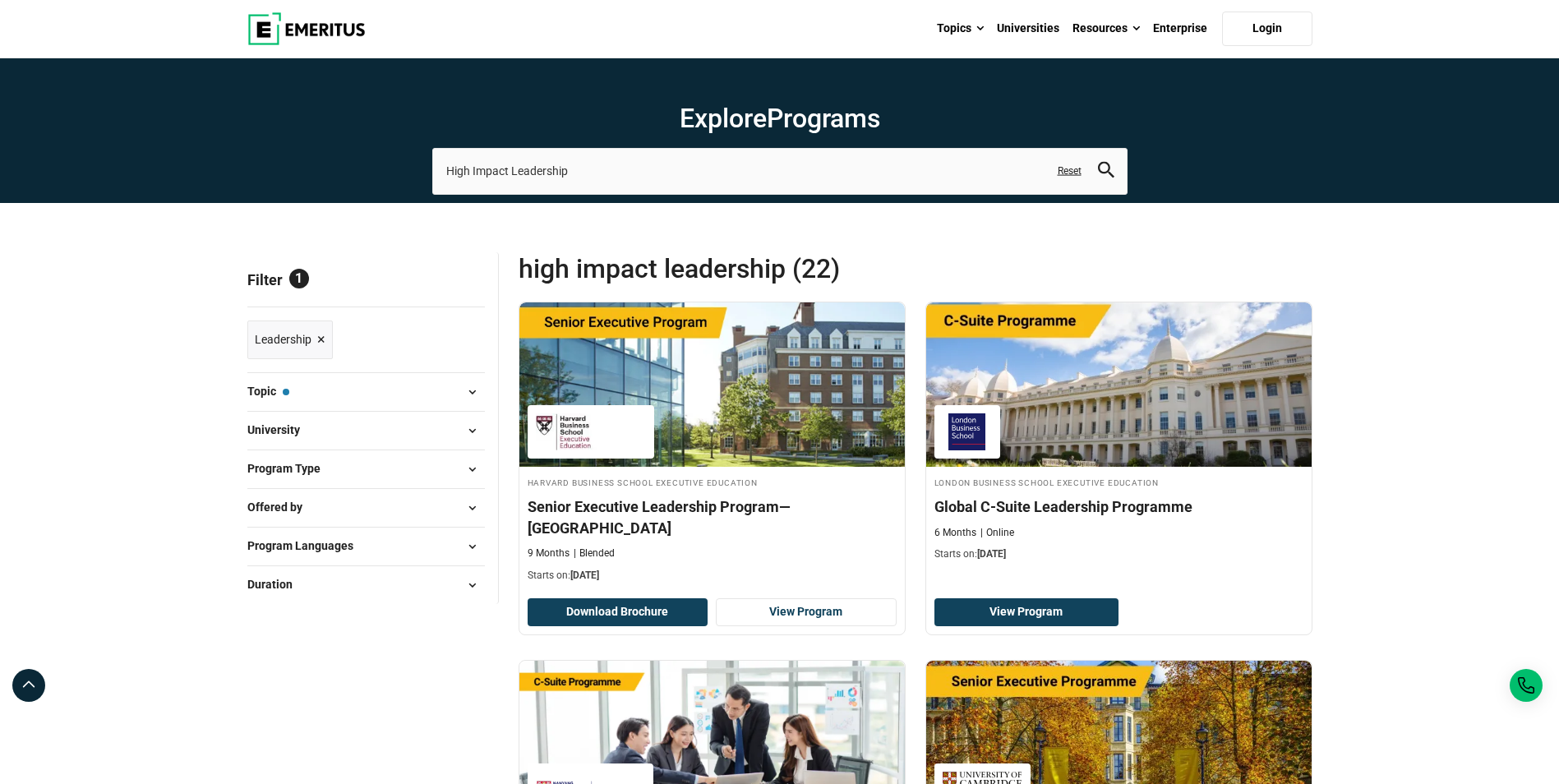
click at [468, 503] on span at bounding box center [473, 508] width 25 height 25
click at [259, 549] on input "Emeritus in Collaboration With Universities ( 1 )" at bounding box center [256, 549] width 17 height 17
checkbox input "true"
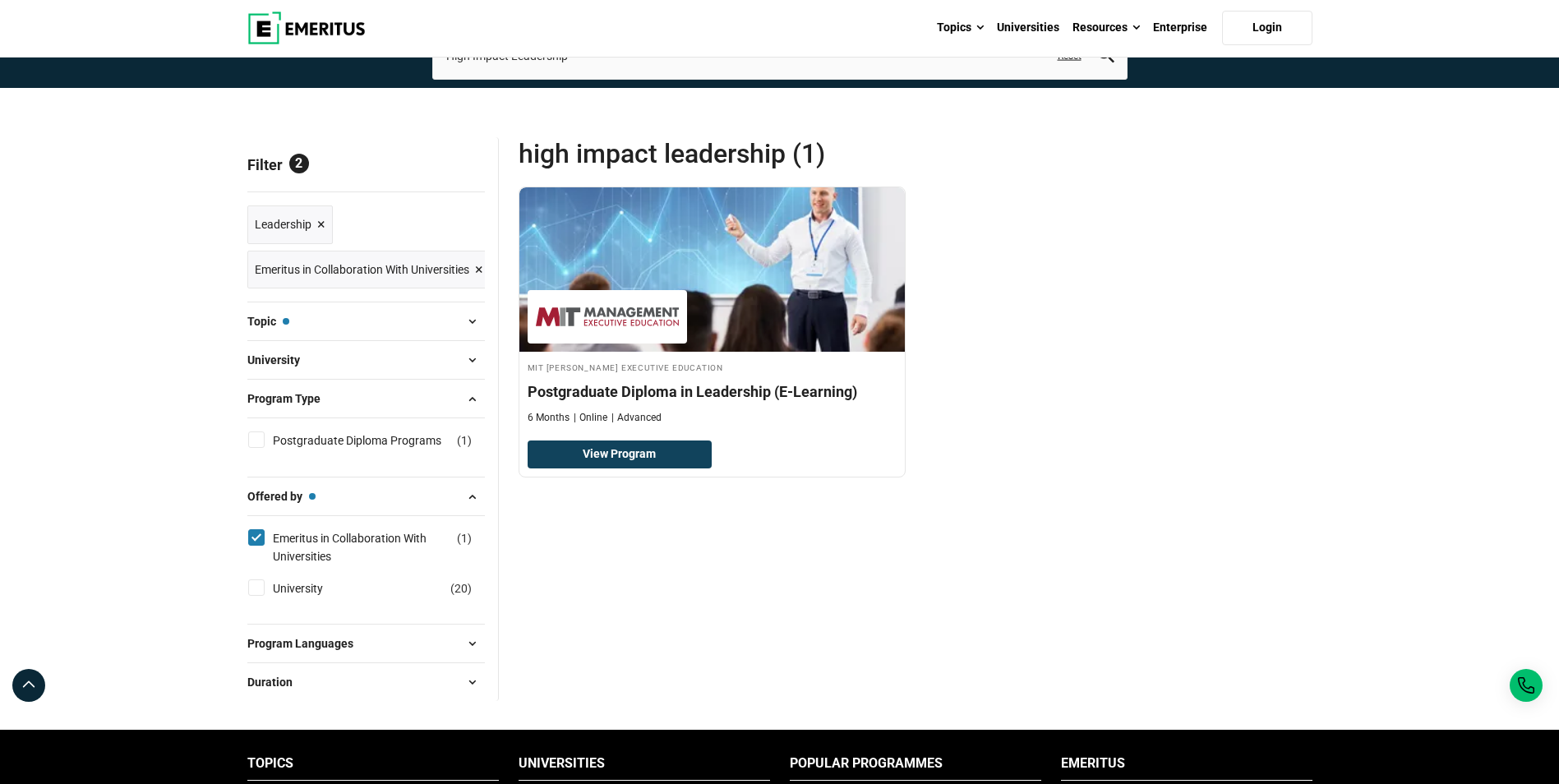
scroll to position [164, 0]
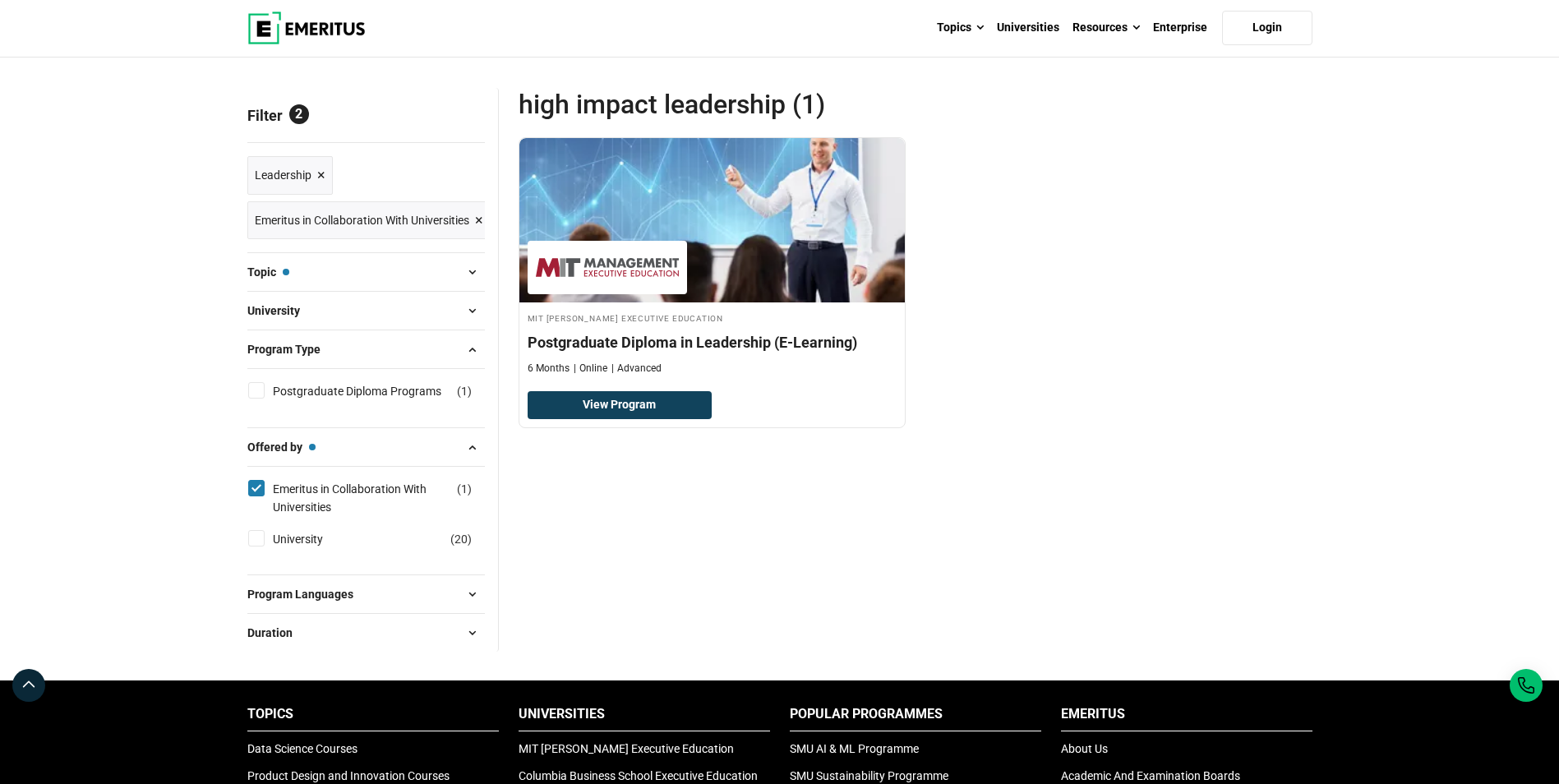
click at [256, 488] on input "Emeritus in Collaboration With Universities ( 1 )" at bounding box center [256, 488] width 17 height 17
checkbox input "false"
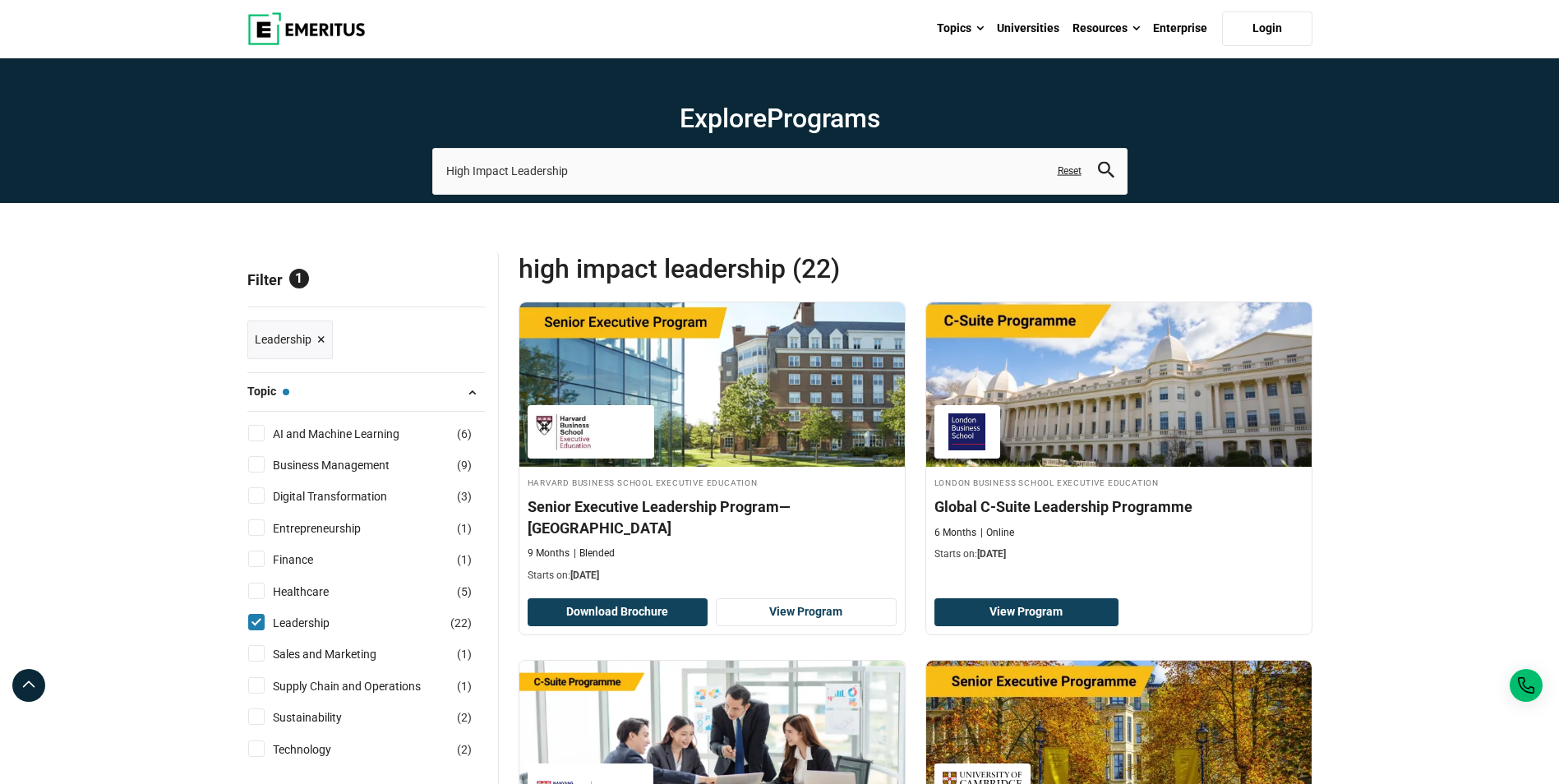
click at [472, 389] on span at bounding box center [473, 392] width 25 height 25
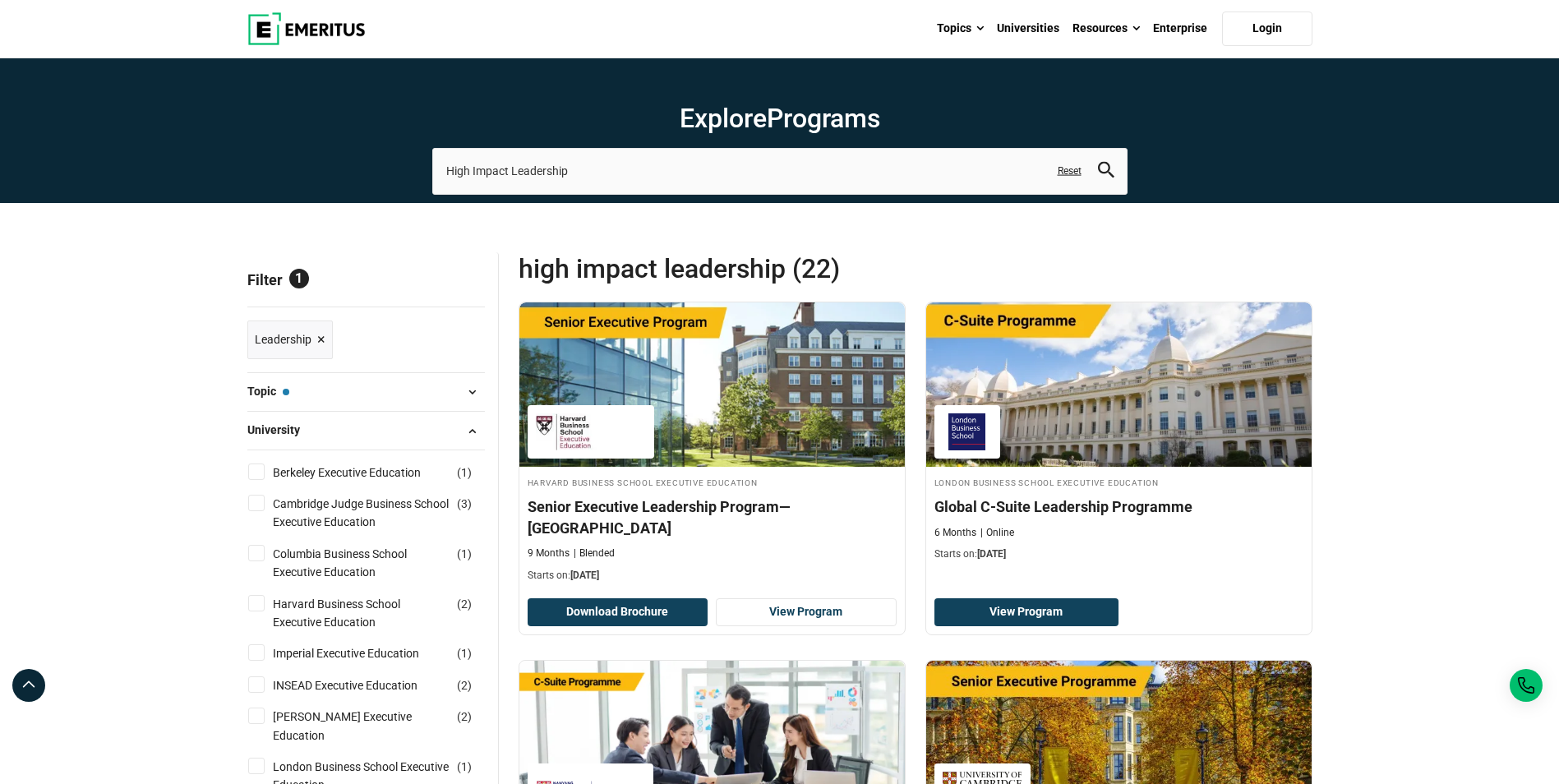
click at [468, 432] on span at bounding box center [473, 431] width 25 height 25
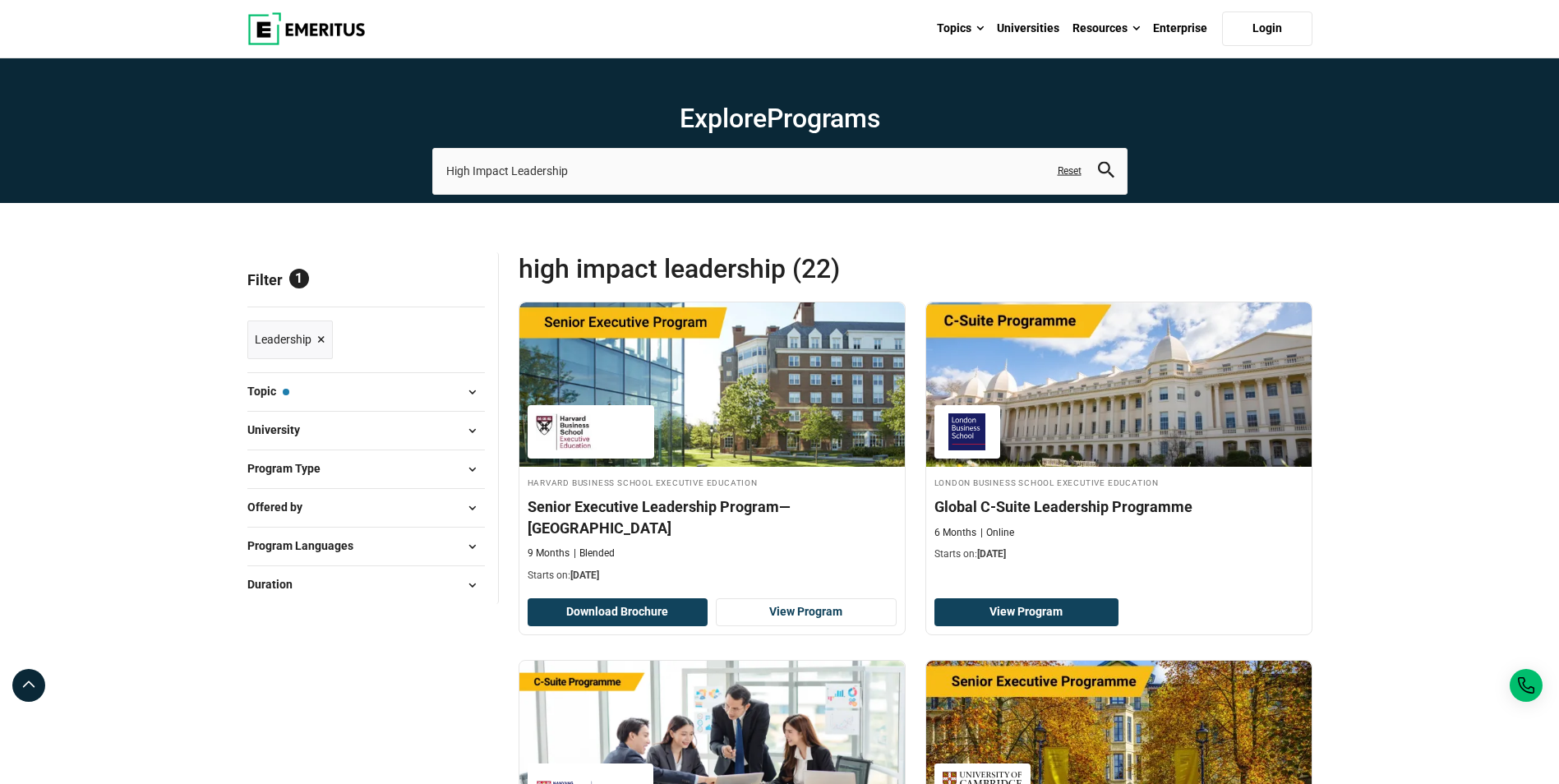
click at [470, 589] on span at bounding box center [473, 585] width 25 height 25
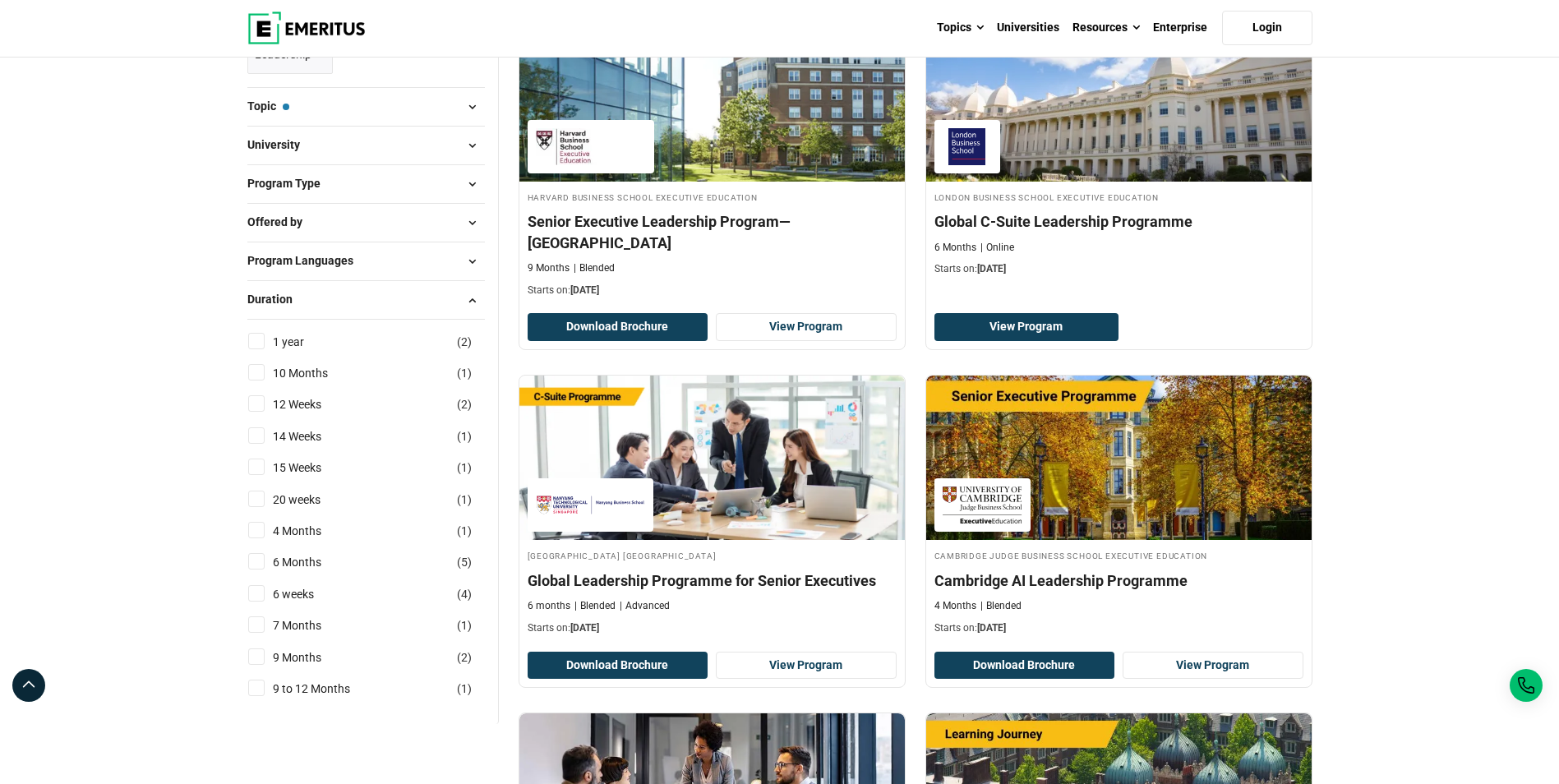
scroll to position [246, 0]
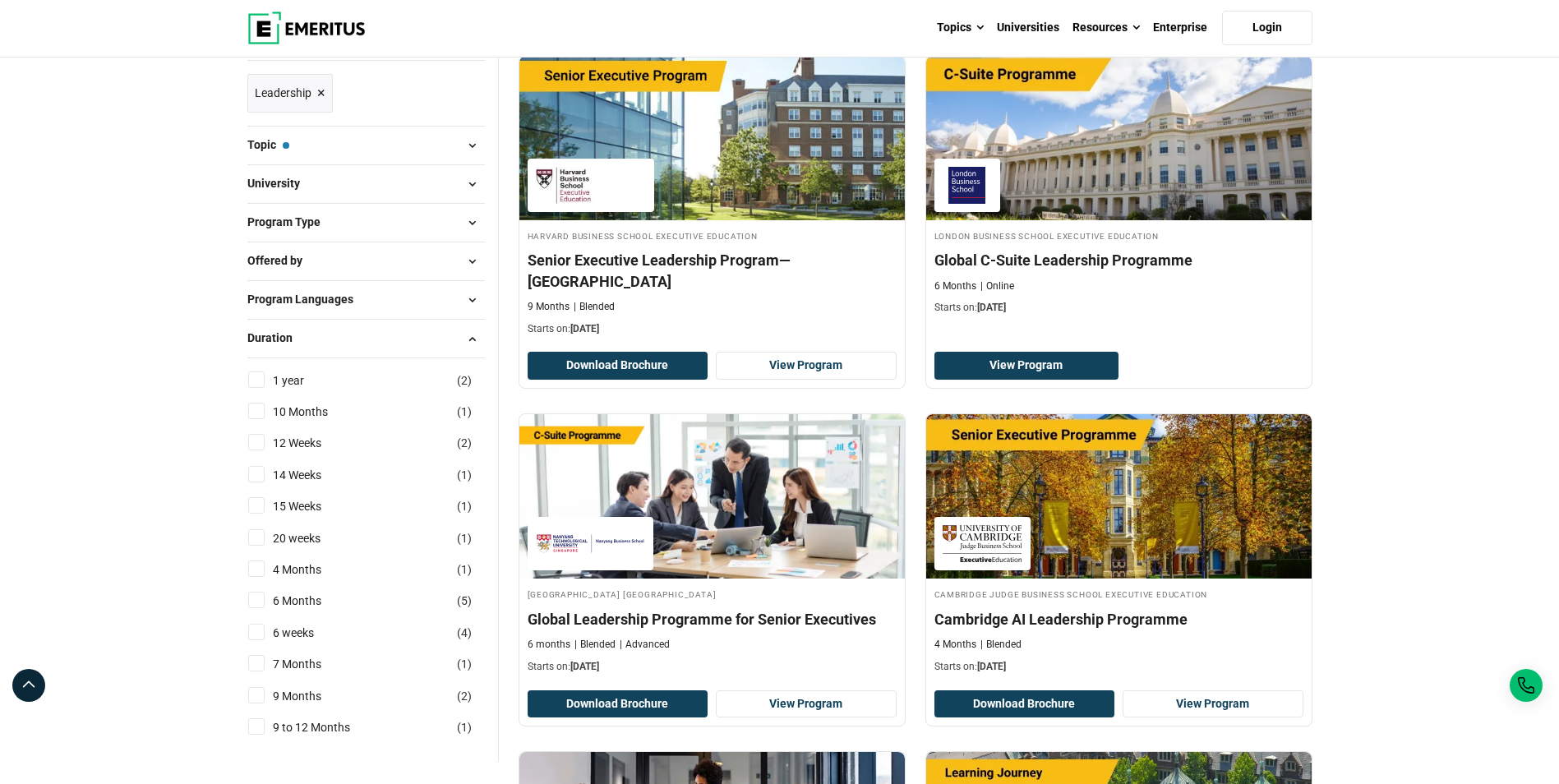
click at [475, 337] on span at bounding box center [473, 339] width 25 height 25
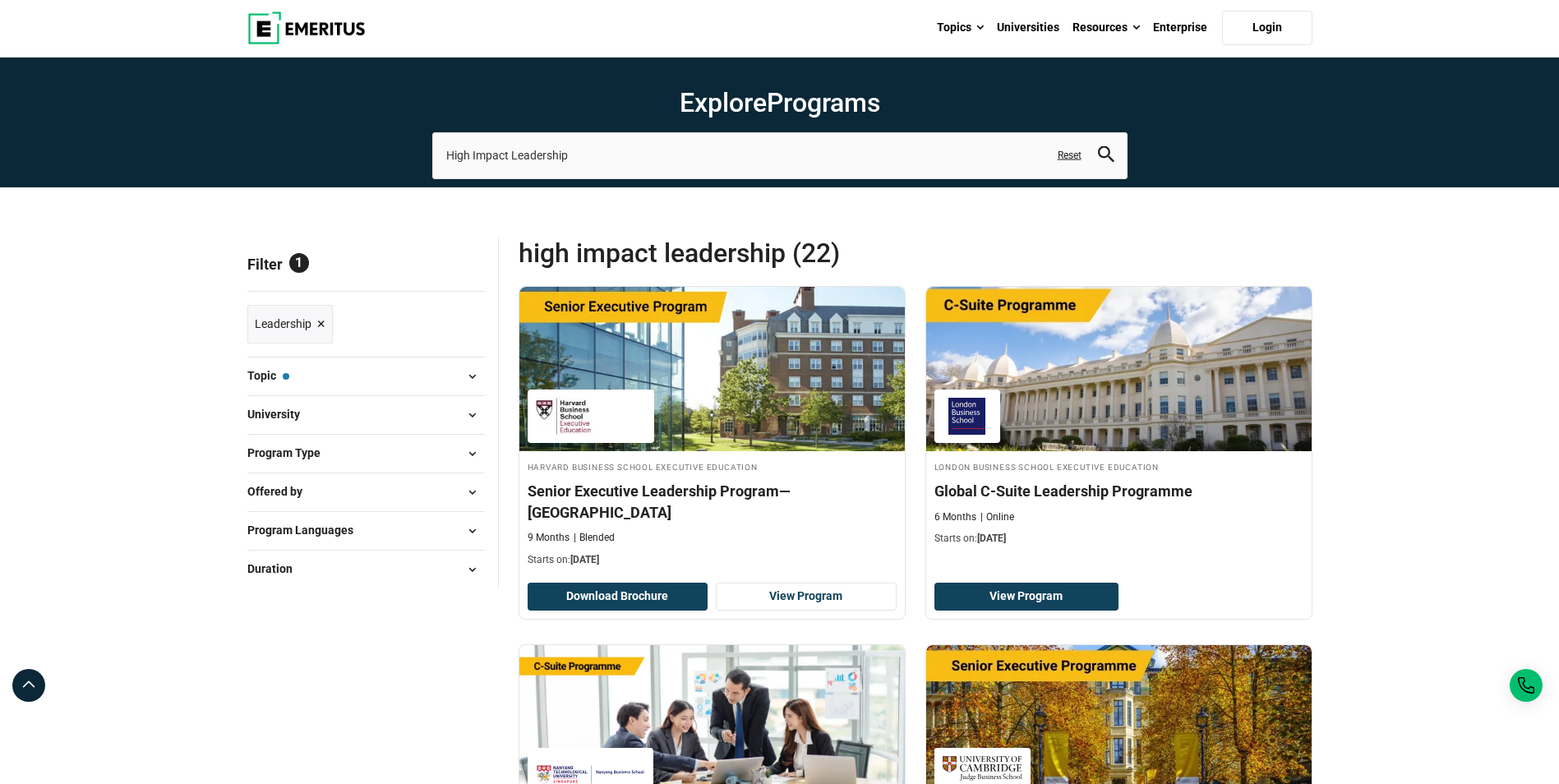
scroll to position [0, 0]
